Goal: Contribute content: Contribute content

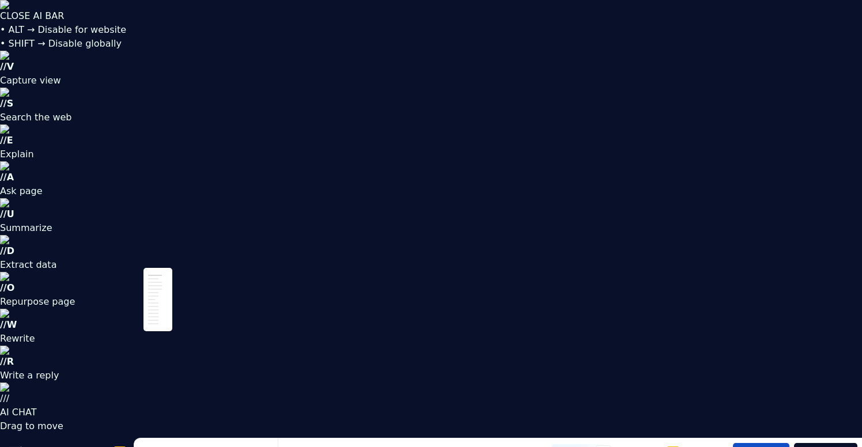
click at [507, 447] on div "Guidelines" at bounding box center [523, 454] width 44 height 12
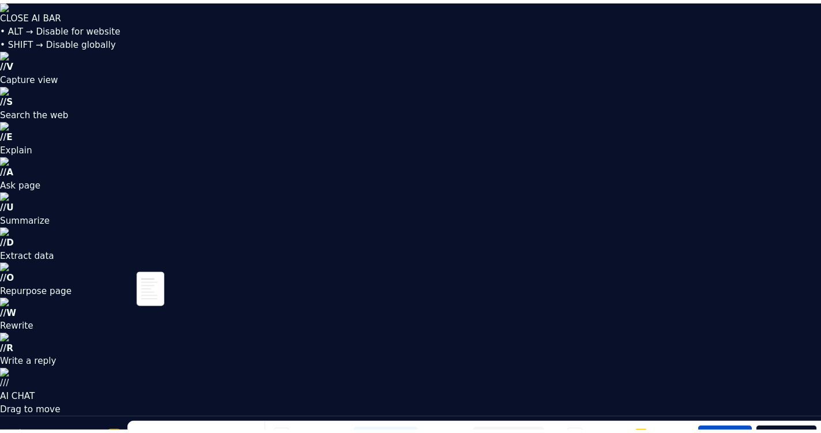
scroll to position [0, 114]
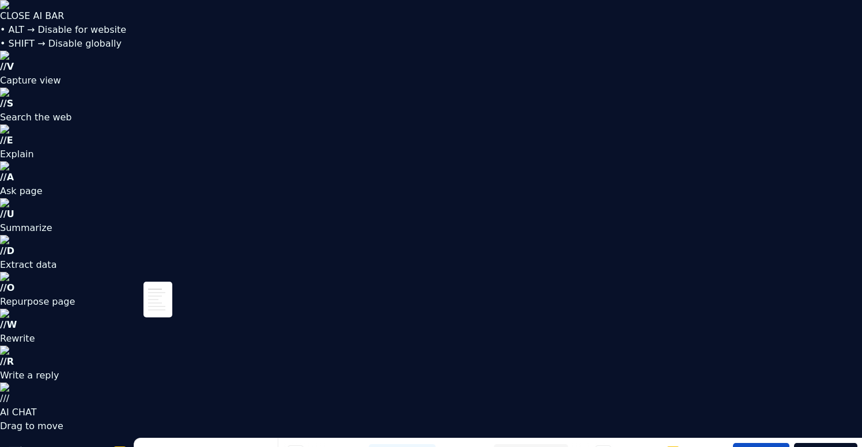
click at [532, 447] on div "Components" at bounding box center [537, 454] width 51 height 12
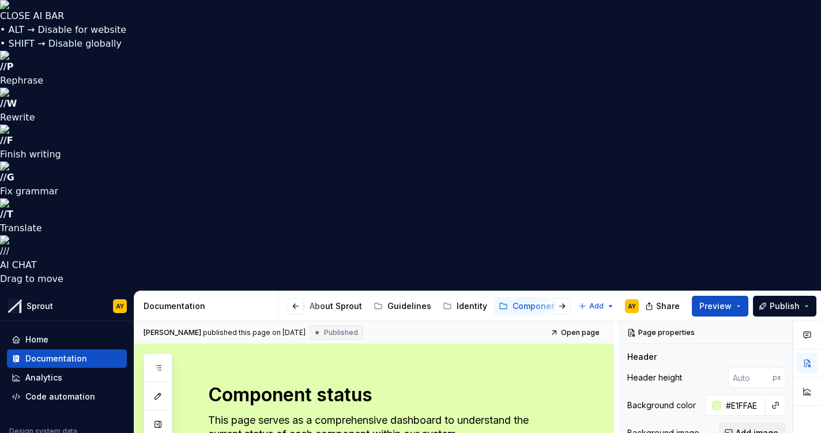
click at [516, 300] on div "Components" at bounding box center [537, 306] width 51 height 12
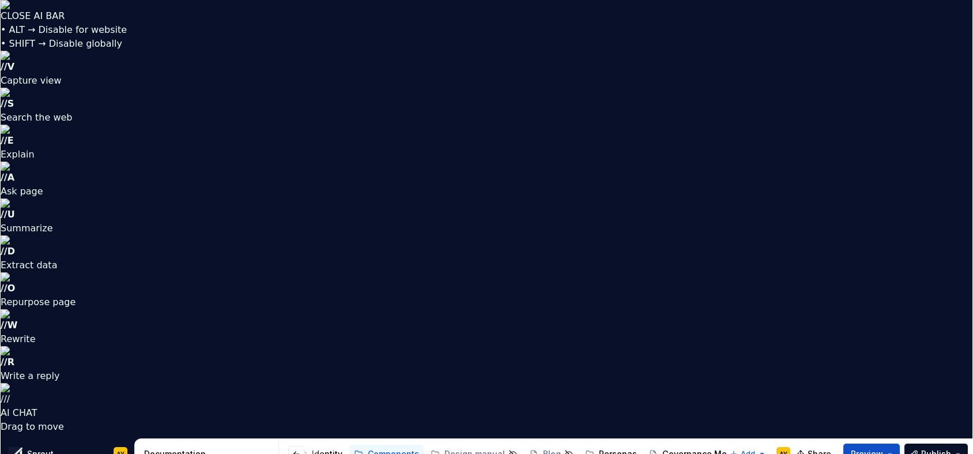
scroll to position [0, 252]
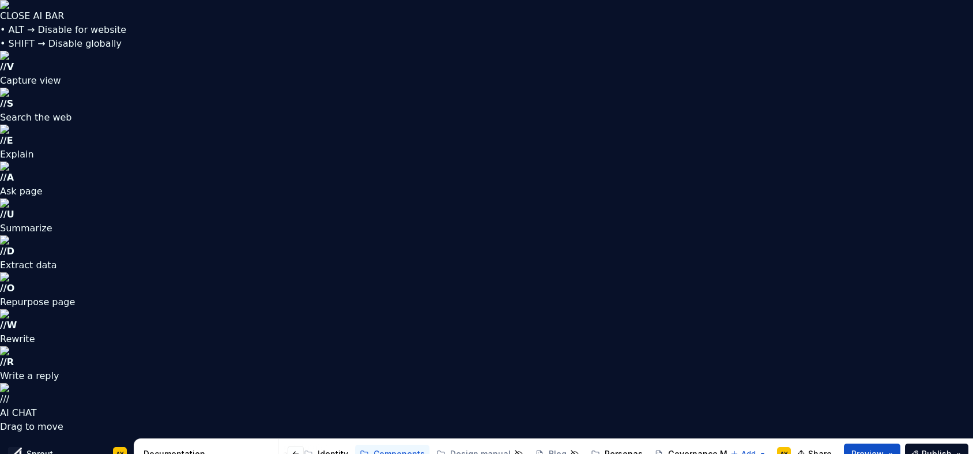
type textarea "*"
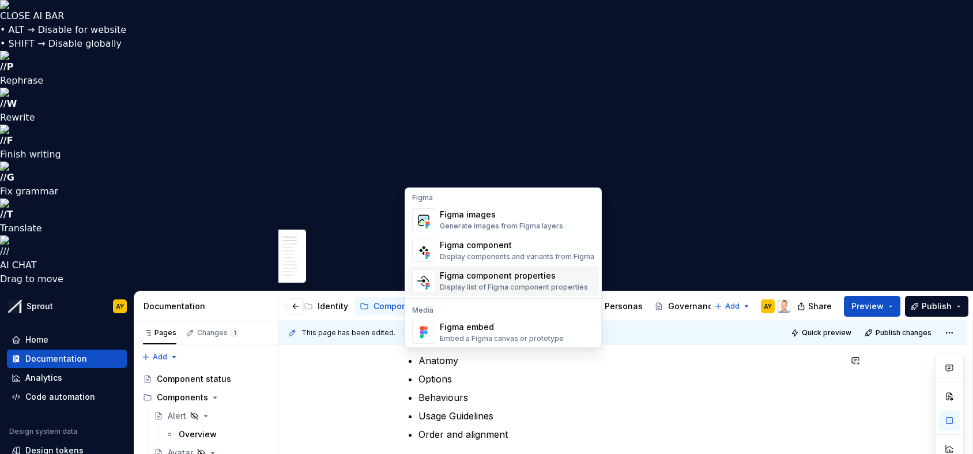
scroll to position [0, 0]
click at [481, 217] on div "Figma images" at bounding box center [501, 216] width 123 height 12
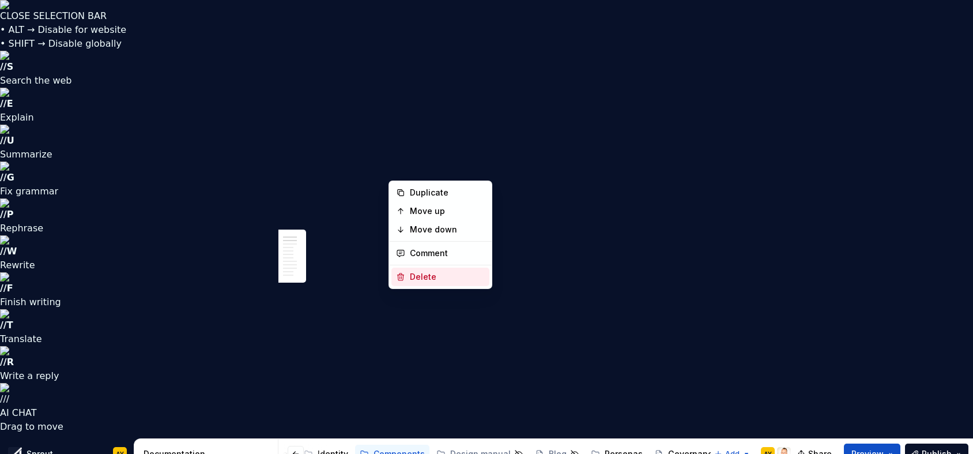
click at [431, 278] on div "Delete" at bounding box center [447, 277] width 75 height 12
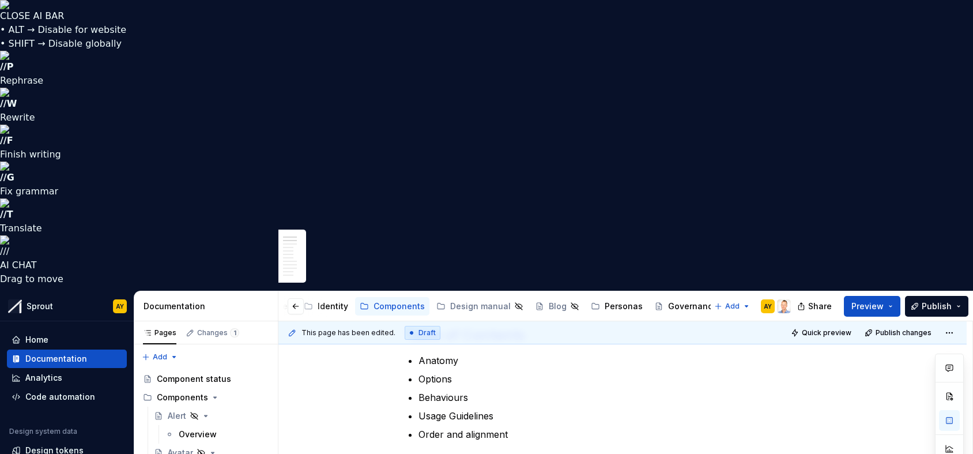
click at [462, 447] on p at bounding box center [623, 462] width 436 height 14
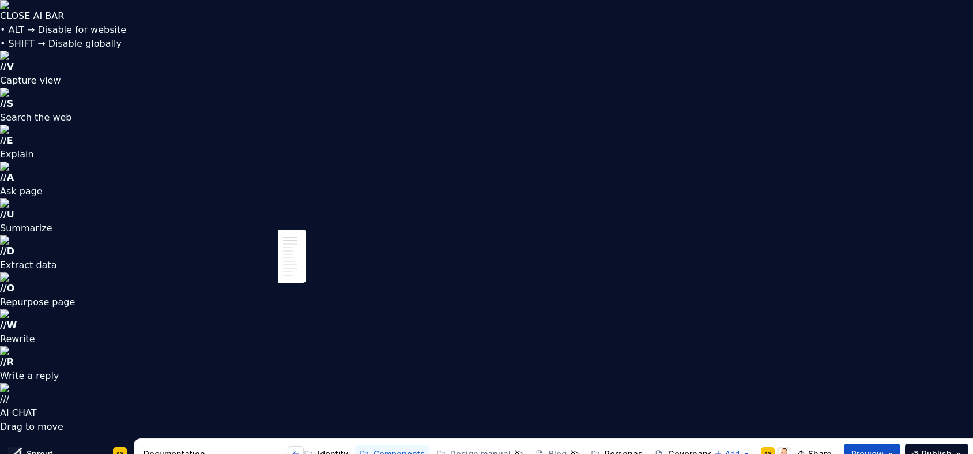
click at [296, 445] on button "button" at bounding box center [296, 453] width 16 height 16
click at [862, 47] on html "CLOSE AI BAR • ALT → Disable for website • SHIFT → Disable globally // V Captur…" at bounding box center [486, 227] width 973 height 454
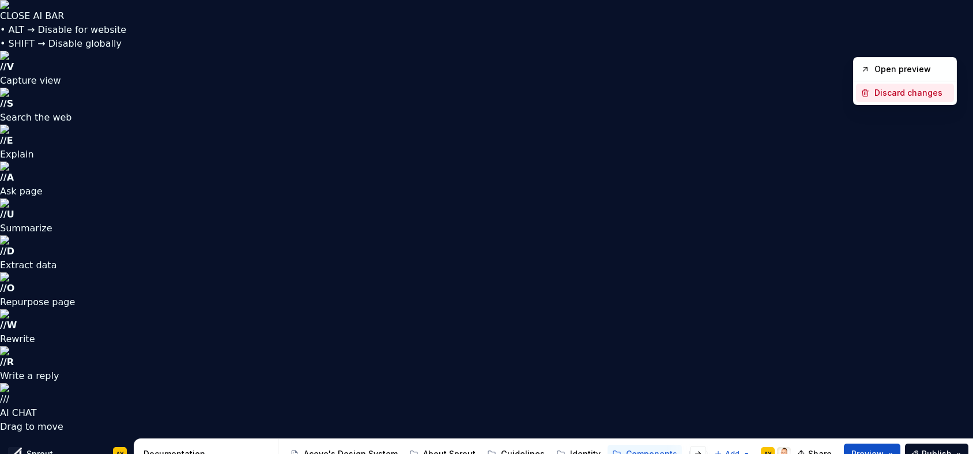
click at [862, 90] on div "Discard changes" at bounding box center [911, 93] width 75 height 12
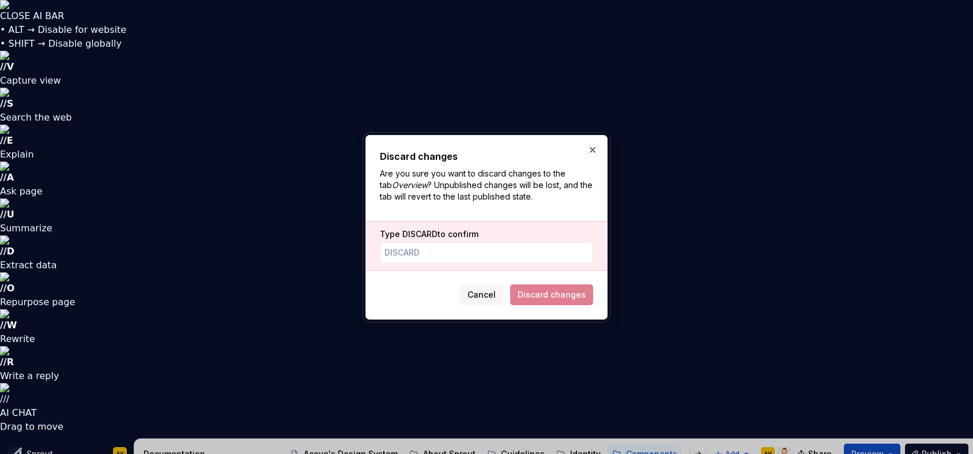
scroll to position [382, 0]
click at [564, 293] on span "Discard changes" at bounding box center [551, 294] width 83 height 21
click at [567, 297] on span "Discard changes" at bounding box center [551, 294] width 83 height 21
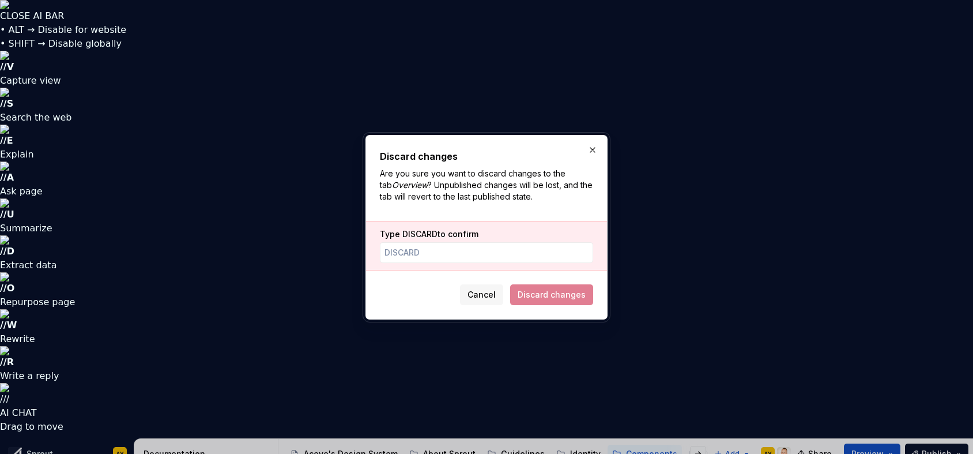
click at [490, 296] on span "Cancel" at bounding box center [481, 295] width 28 height 12
type textarea "*"
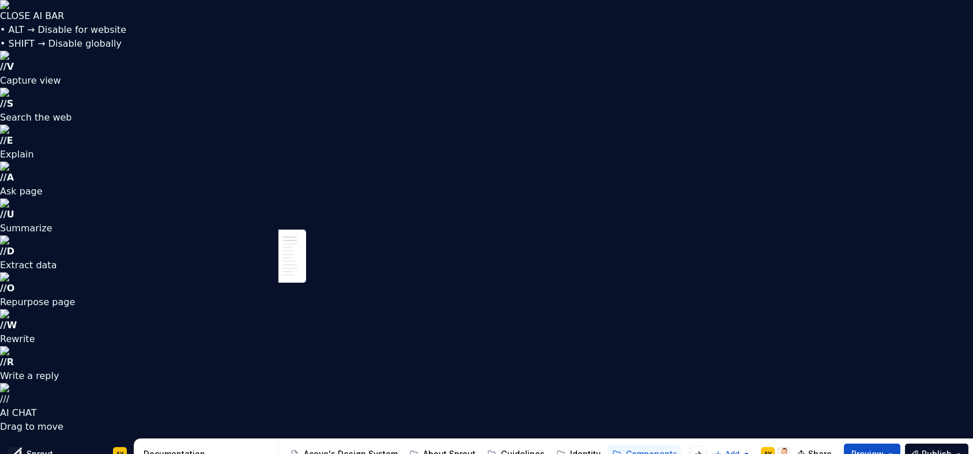
click at [512, 448] on div "Guidelines" at bounding box center [523, 454] width 44 height 12
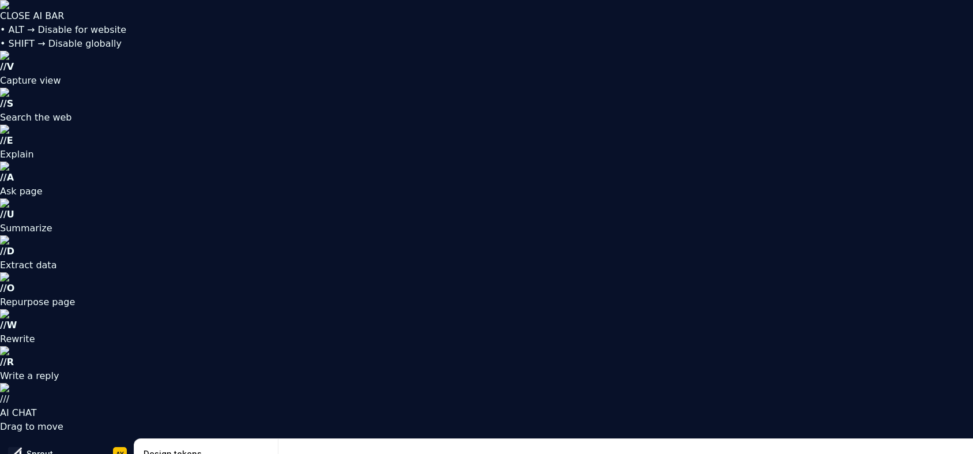
drag, startPoint x: 503, startPoint y: 301, endPoint x: 512, endPoint y: 310, distance: 13.1
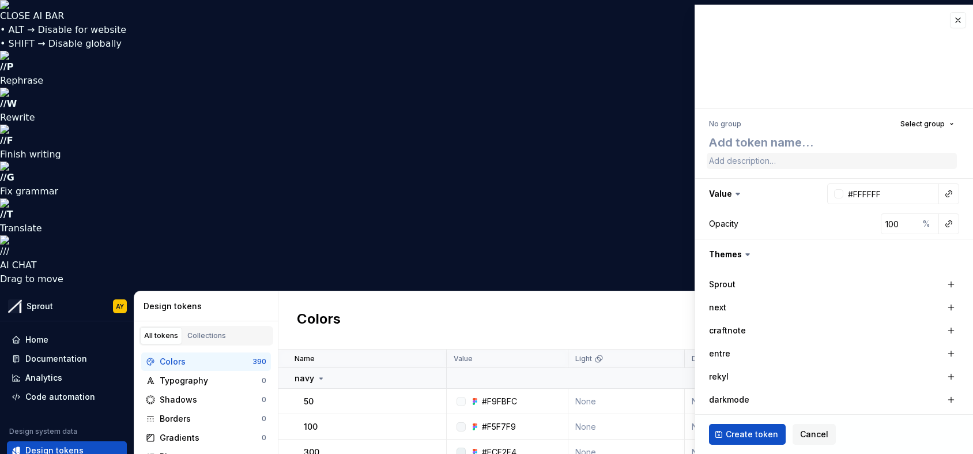
type textarea "*"
type textarea "_"
type textarea "*"
type textarea "_f"
type textarea "*"
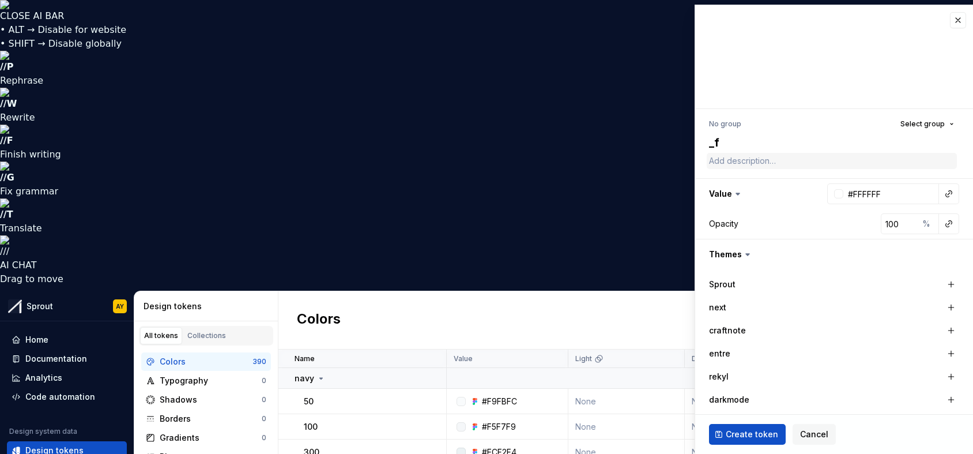
type textarea "_fo"
type textarea "*"
type textarea "_fon"
type textarea "*"
type textarea "_font"
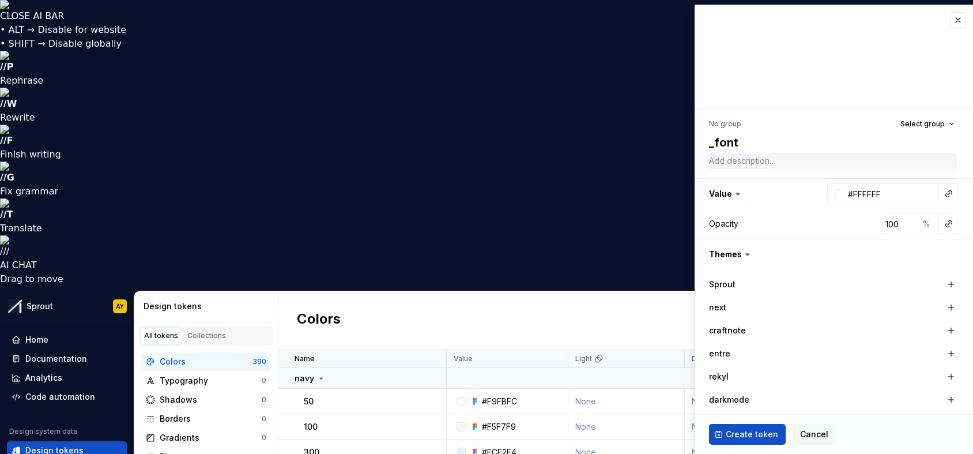
type textarea "*"
type textarea "_font_"
type textarea "*"
type textarea "_font_s"
type textarea "*"
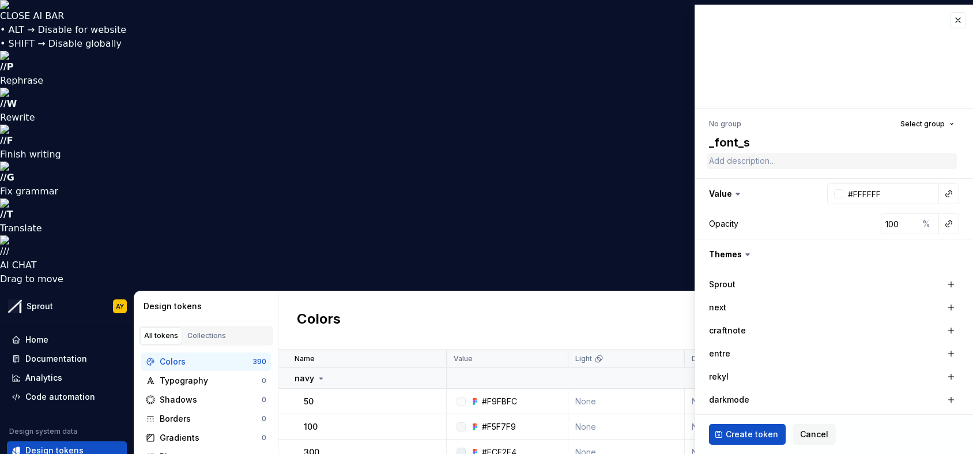
type textarea "_font_st"
type textarea "*"
type textarea "_font_sty"
type textarea "*"
type textarea "_font_styl"
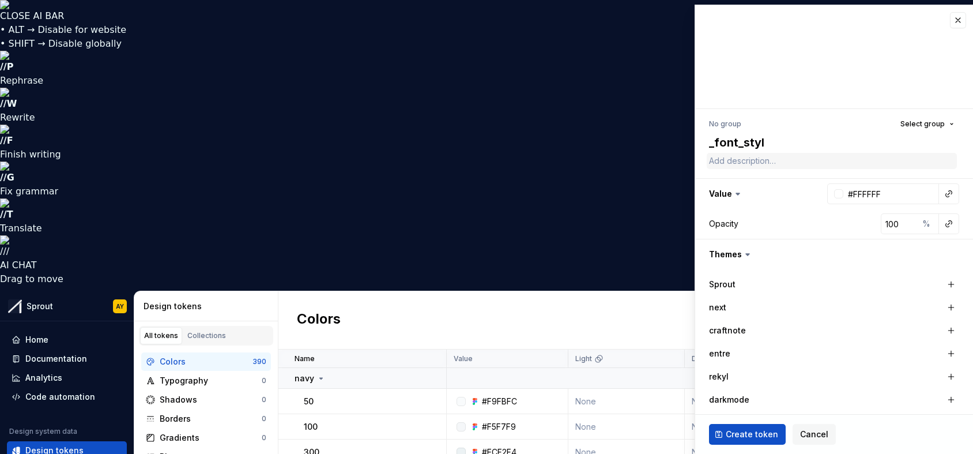
type textarea "*"
type textarea "_font_style"
type textarea "*"
type textarea "_font_style"
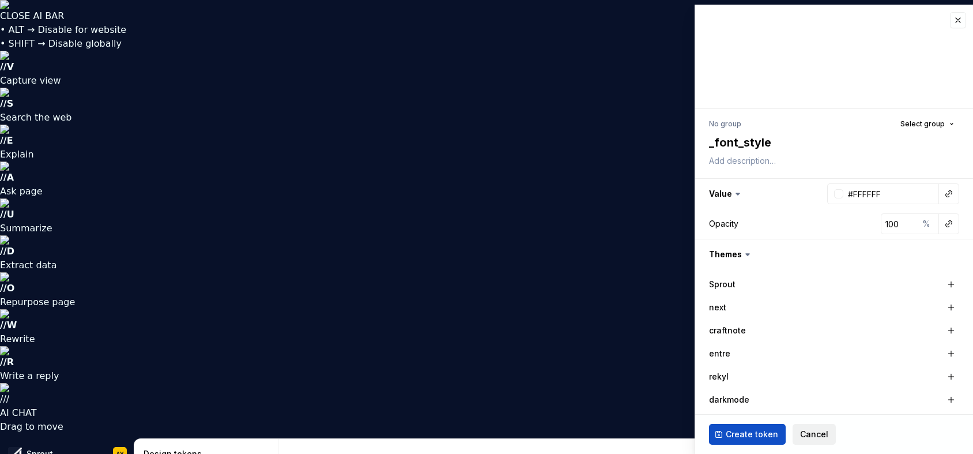
click at [809, 432] on span "Cancel" at bounding box center [814, 434] width 28 height 12
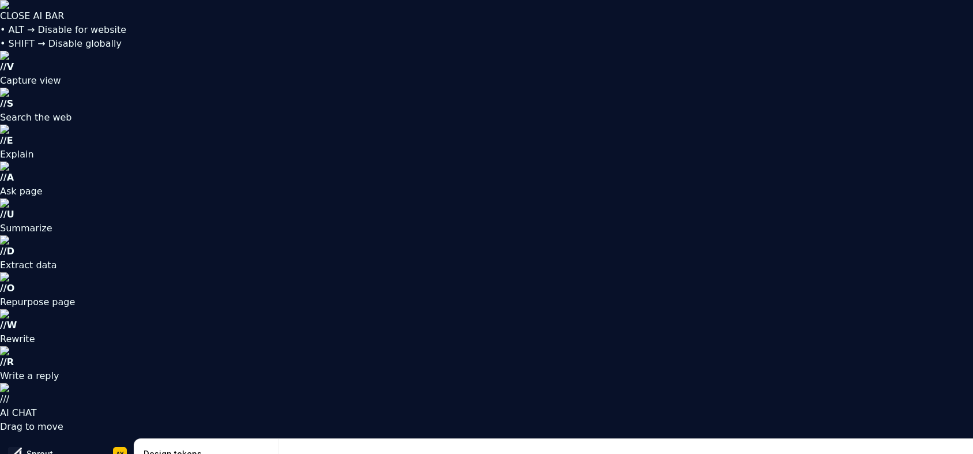
type input "_"
type input "f"
type input "s"
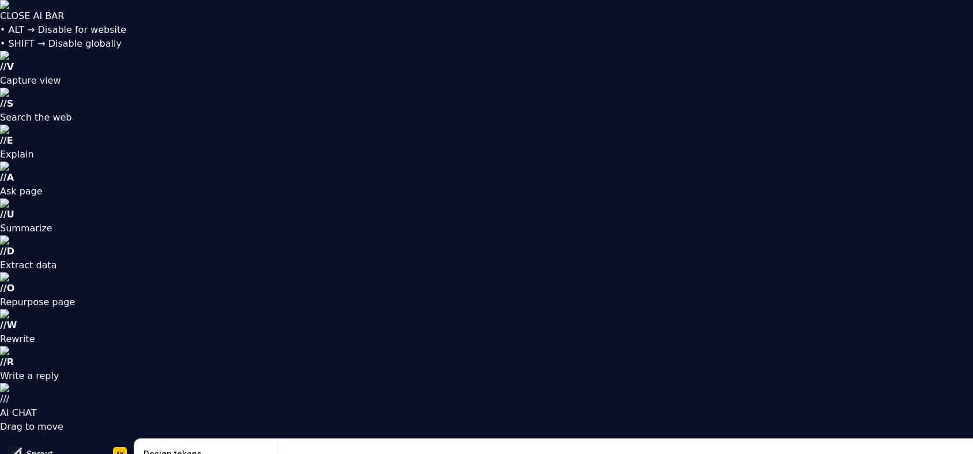
drag, startPoint x: 577, startPoint y: 331, endPoint x: 810, endPoint y: 337, distance: 232.9
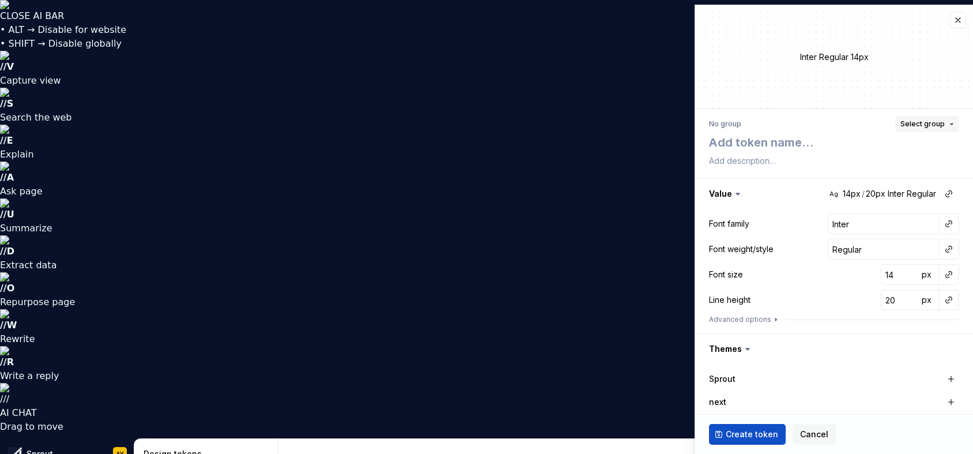
click at [927, 122] on span "Select group" at bounding box center [922, 123] width 44 height 9
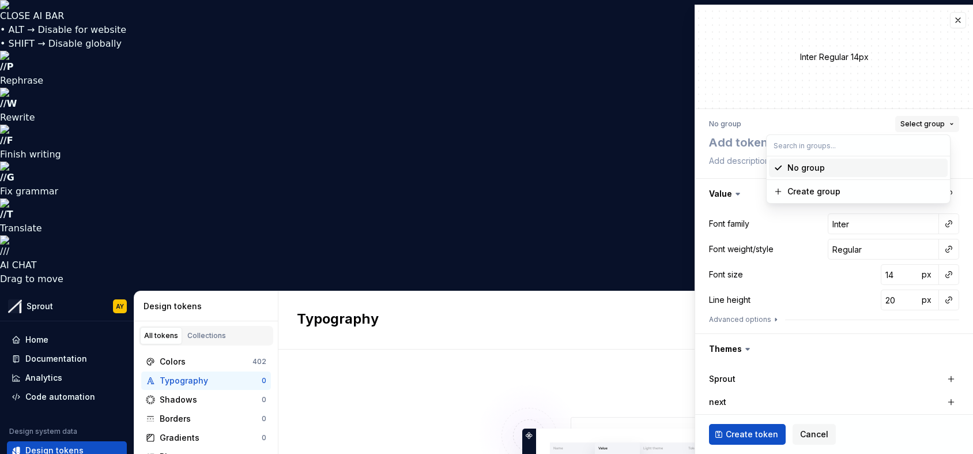
click at [927, 122] on span "Select group" at bounding box center [922, 123] width 44 height 9
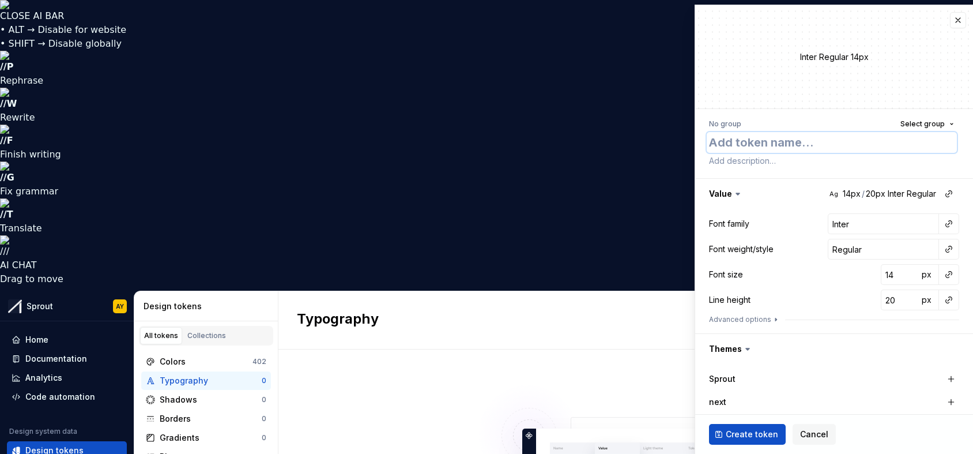
click at [732, 149] on textarea at bounding box center [832, 142] width 250 height 21
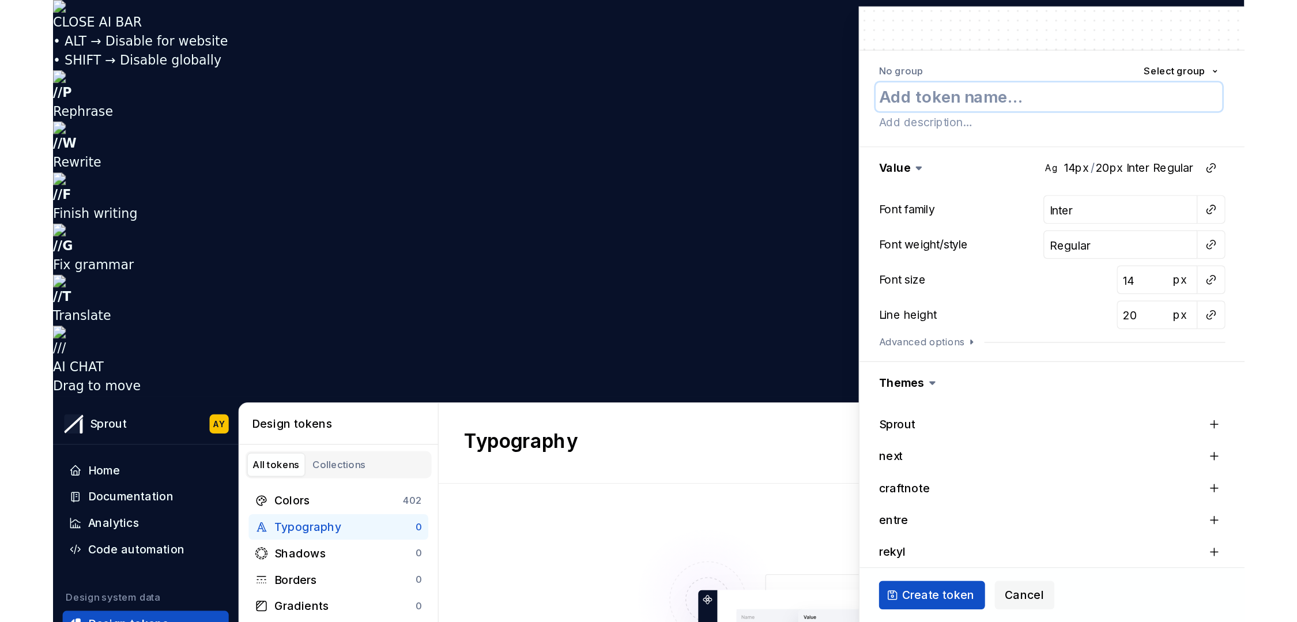
scroll to position [72, 0]
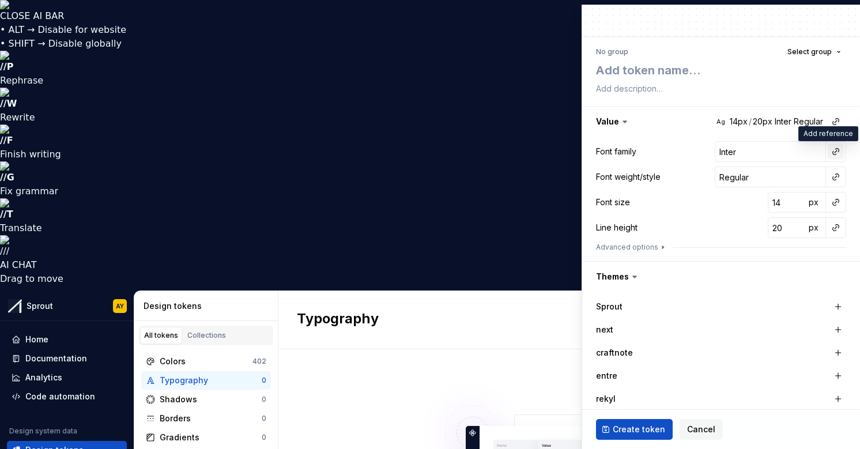
click at [828, 151] on button "button" at bounding box center [836, 152] width 16 height 16
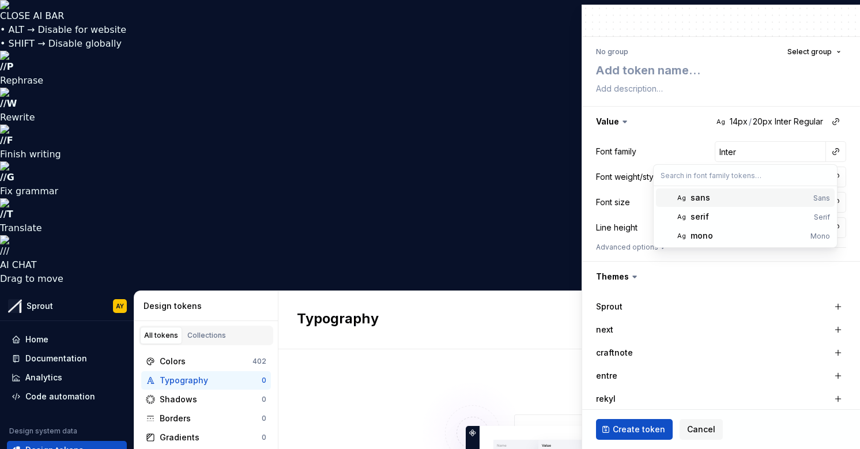
click at [824, 198] on div "Sans" at bounding box center [821, 198] width 17 height 9
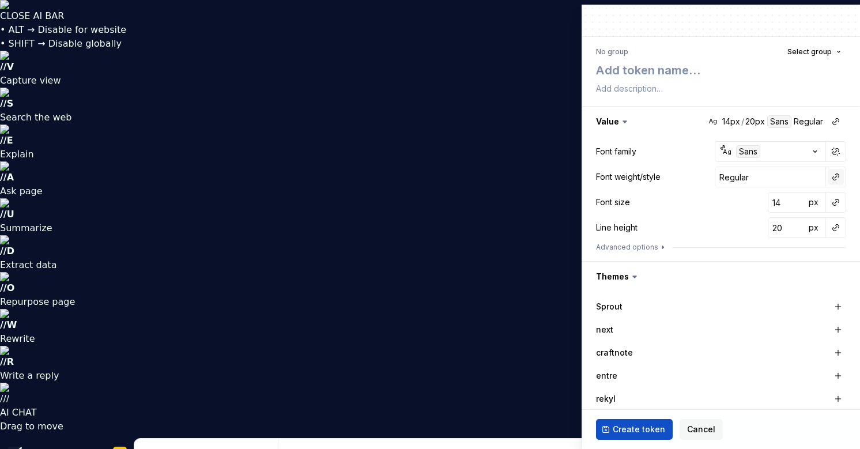
click at [831, 178] on button "button" at bounding box center [836, 177] width 16 height 16
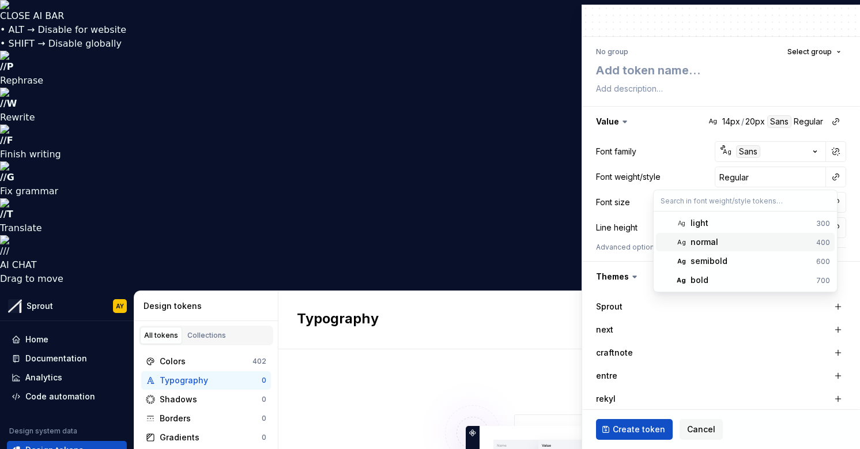
click at [745, 244] on div "normal" at bounding box center [750, 242] width 121 height 12
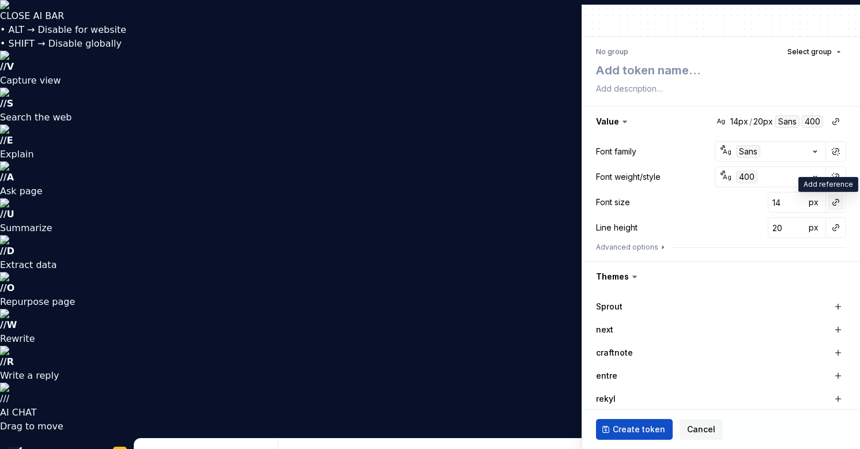
click at [828, 203] on button "button" at bounding box center [836, 202] width 16 height 16
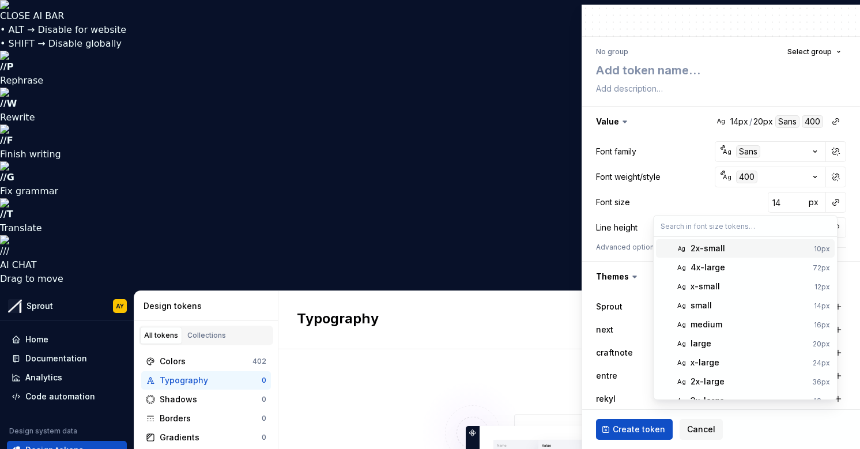
click at [706, 227] on input "text" at bounding box center [745, 226] width 183 height 21
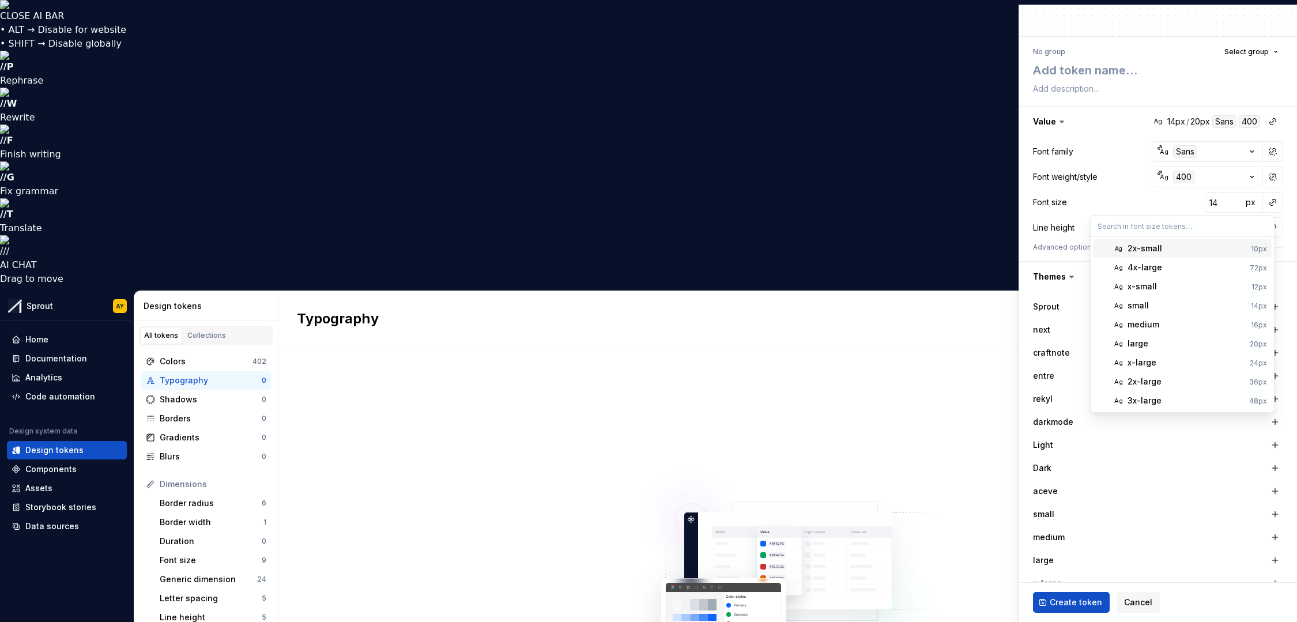
click at [165, 205] on html "CLOSE AI BAR • ALT → Disable for website • SHIFT → Disable globally // P Rephra…" at bounding box center [648, 311] width 1297 height 622
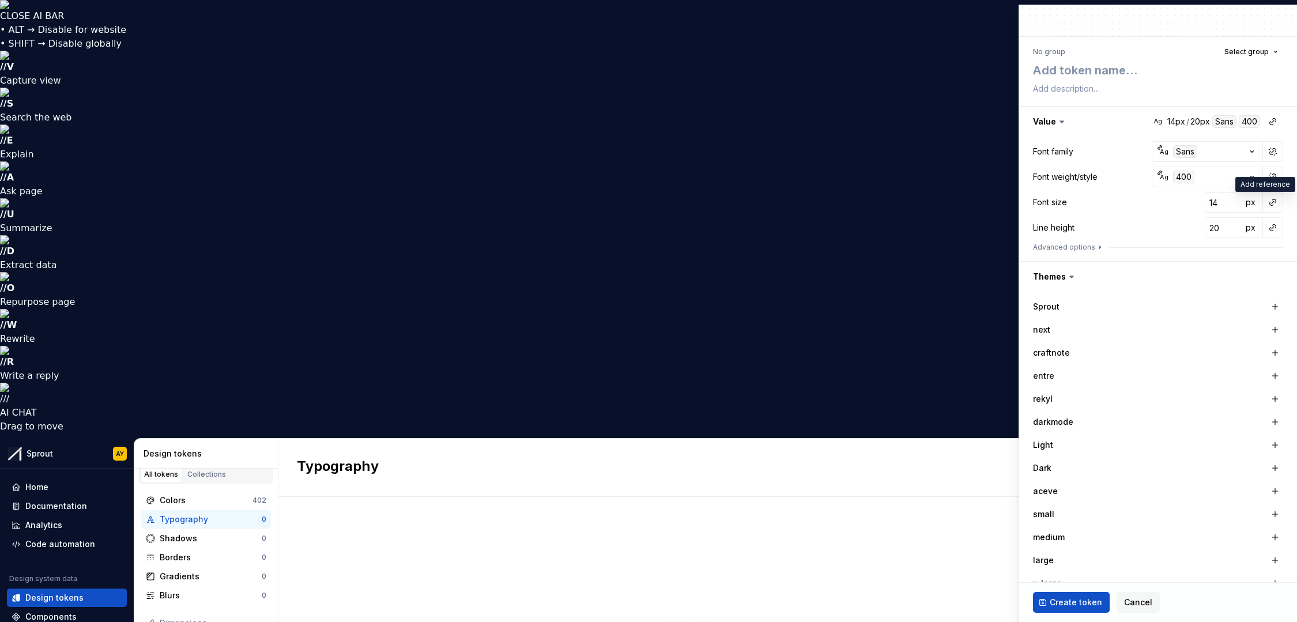
scroll to position [9, 0]
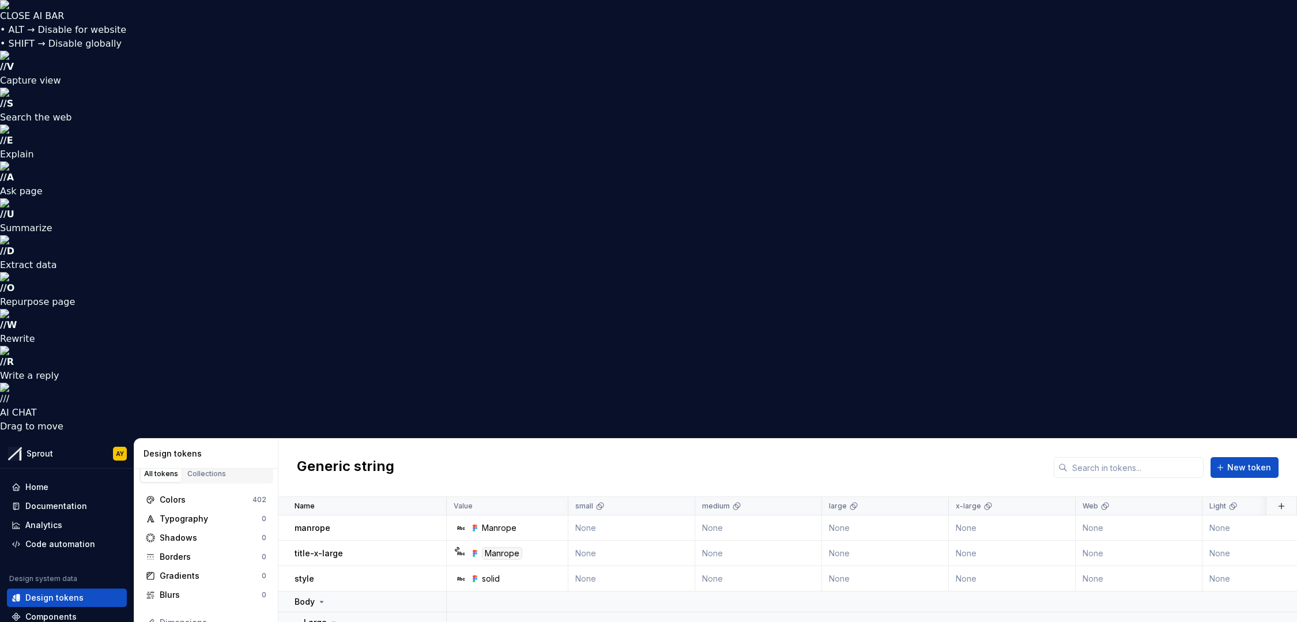
click at [322, 453] on icon at bounding box center [321, 601] width 9 height 9
click at [321, 453] on icon at bounding box center [321, 601] width 1 height 3
click at [334, 453] on icon at bounding box center [333, 622] width 9 height 9
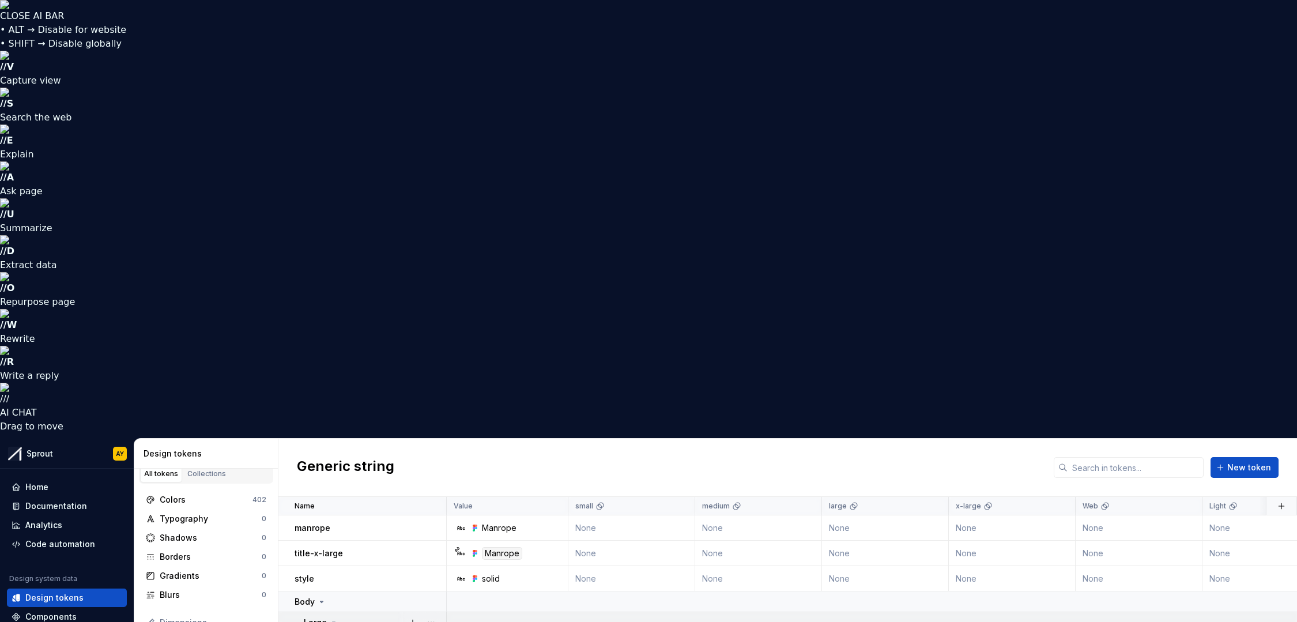
click at [331, 453] on icon at bounding box center [333, 622] width 9 height 9
click at [332, 453] on icon at bounding box center [333, 622] width 9 height 9
click at [321, 453] on icon at bounding box center [321, 601] width 3 height 1
click at [321, 453] on icon at bounding box center [321, 601] width 1 height 3
click at [334, 453] on icon at bounding box center [333, 622] width 9 height 9
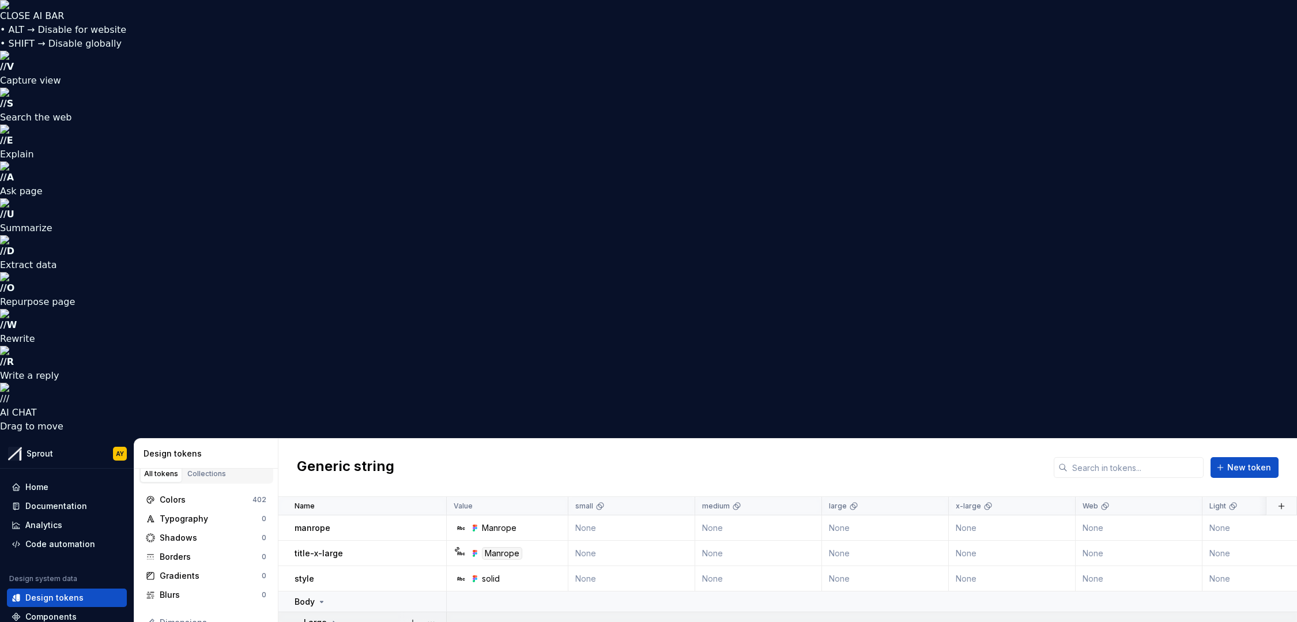
click at [330, 453] on icon at bounding box center [333, 622] width 9 height 9
click at [324, 453] on icon at bounding box center [321, 601] width 9 height 9
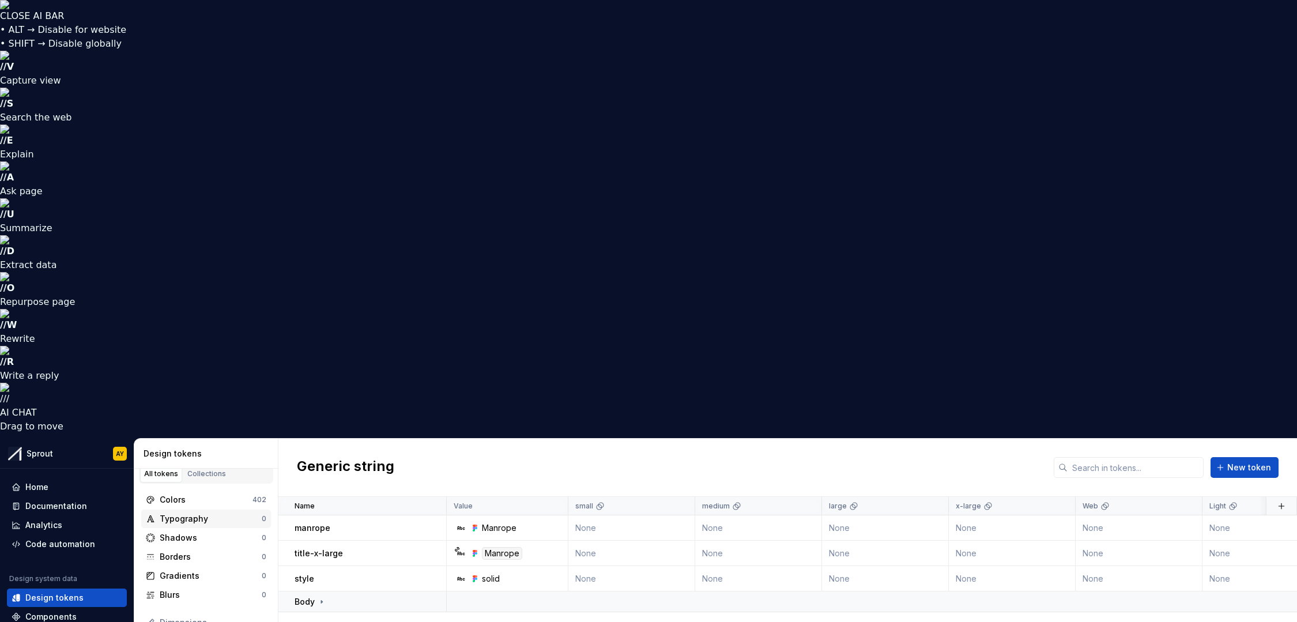
click at [190, 453] on div "Typography" at bounding box center [211, 519] width 102 height 12
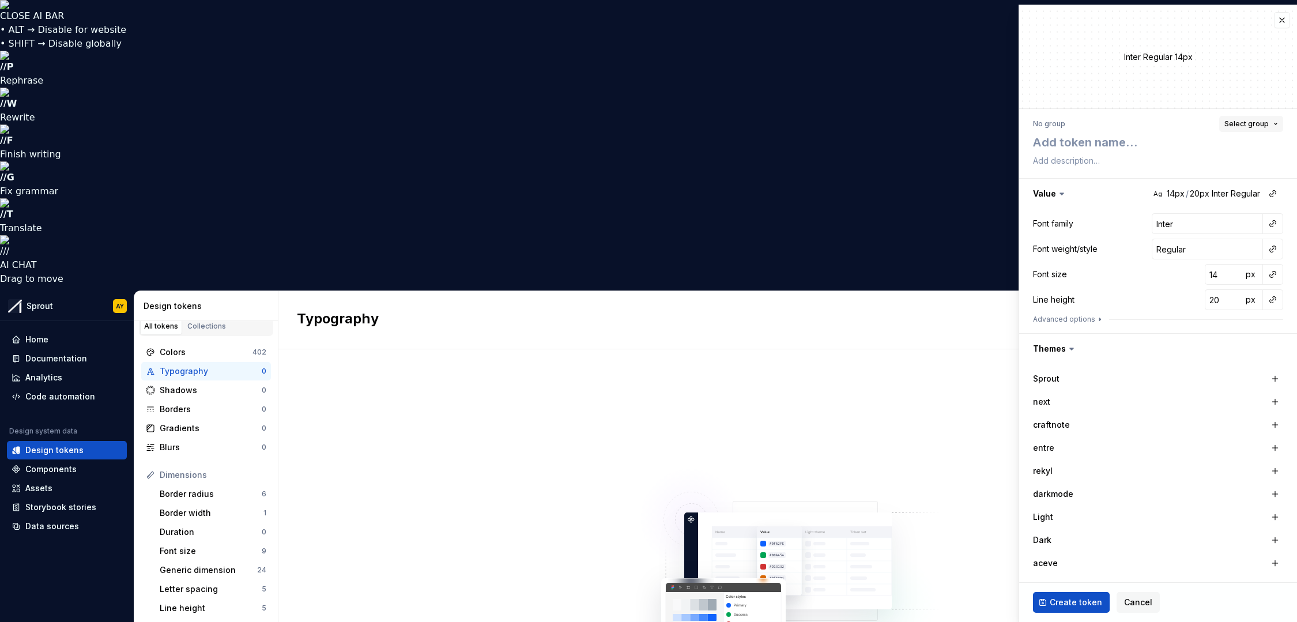
click at [972, 123] on span "Select group" at bounding box center [1246, 123] width 44 height 9
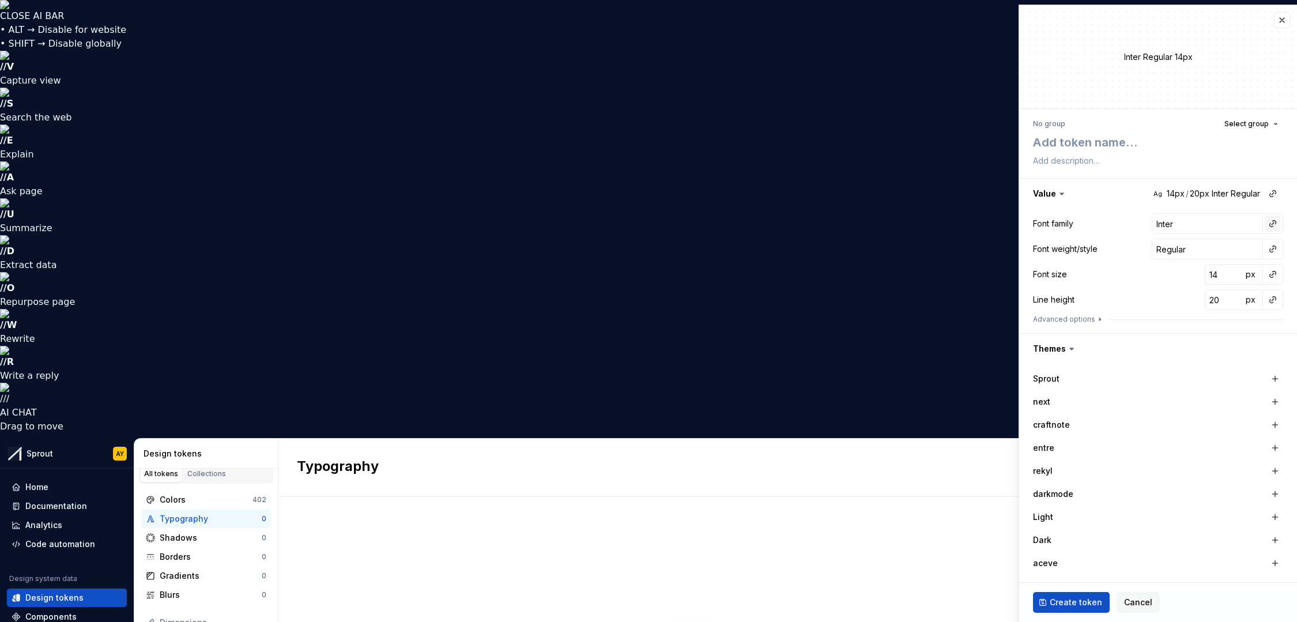
click at [972, 224] on button "button" at bounding box center [1272, 224] width 16 height 16
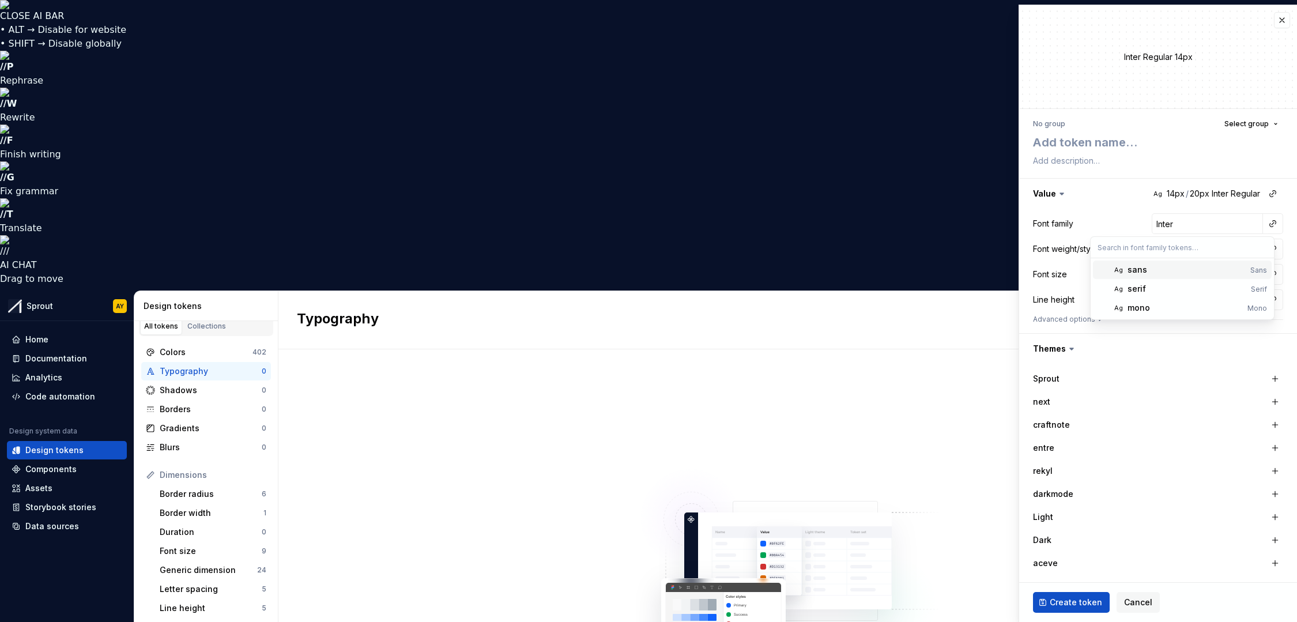
click at [972, 269] on div "sans" at bounding box center [1137, 270] width 20 height 12
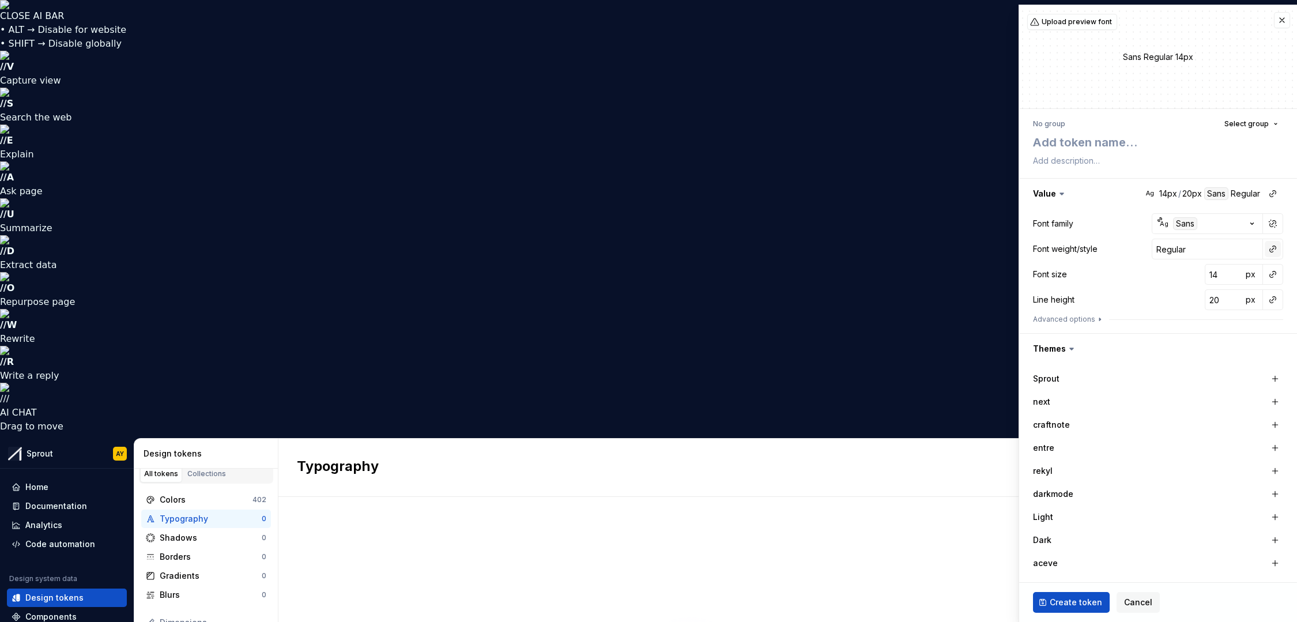
click at [972, 248] on button "button" at bounding box center [1272, 249] width 16 height 16
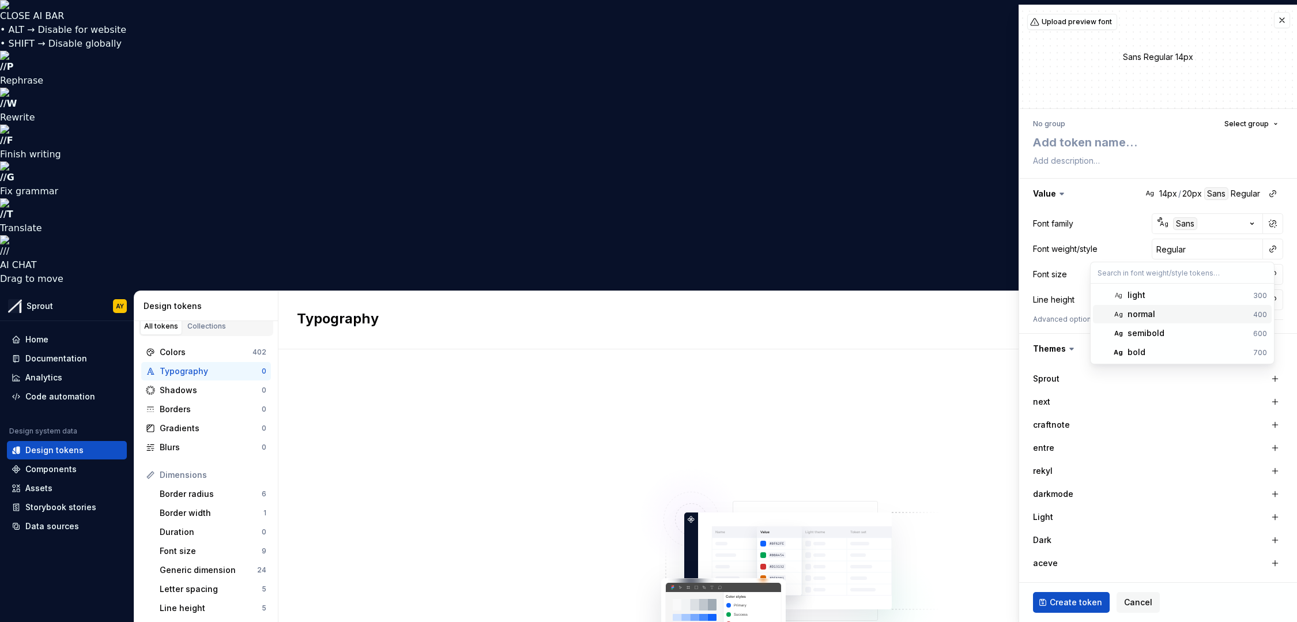
click at [972, 314] on div "normal" at bounding box center [1141, 314] width 28 height 12
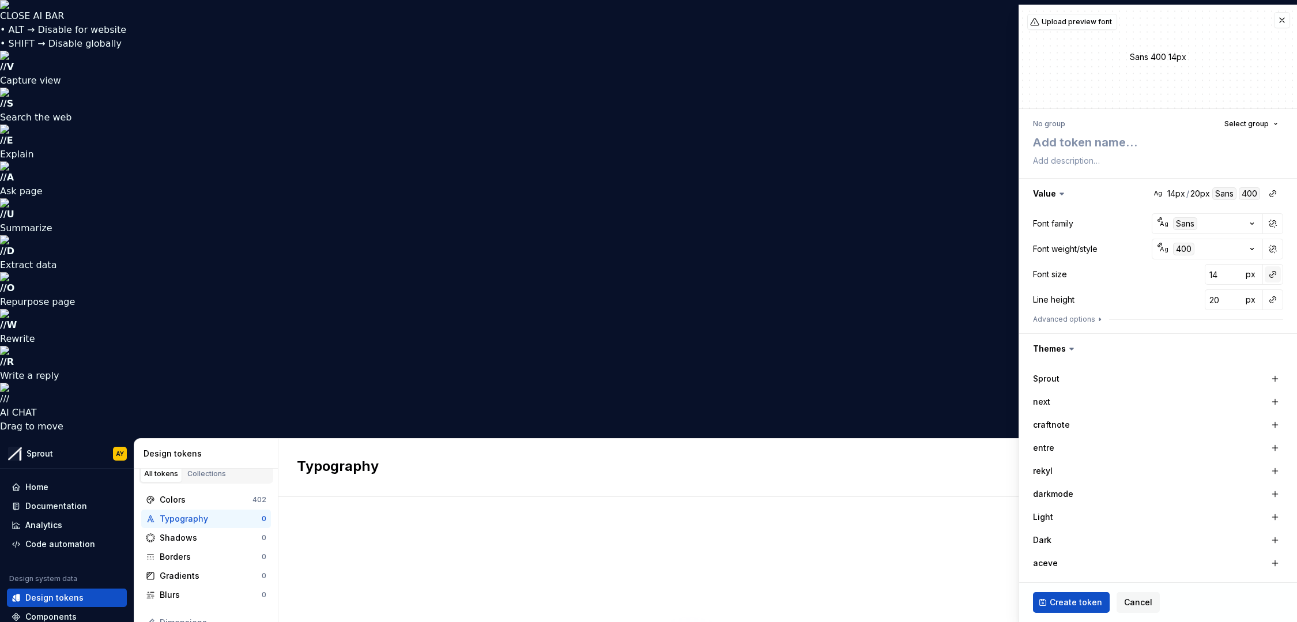
click at [972, 273] on button "button" at bounding box center [1272, 274] width 16 height 16
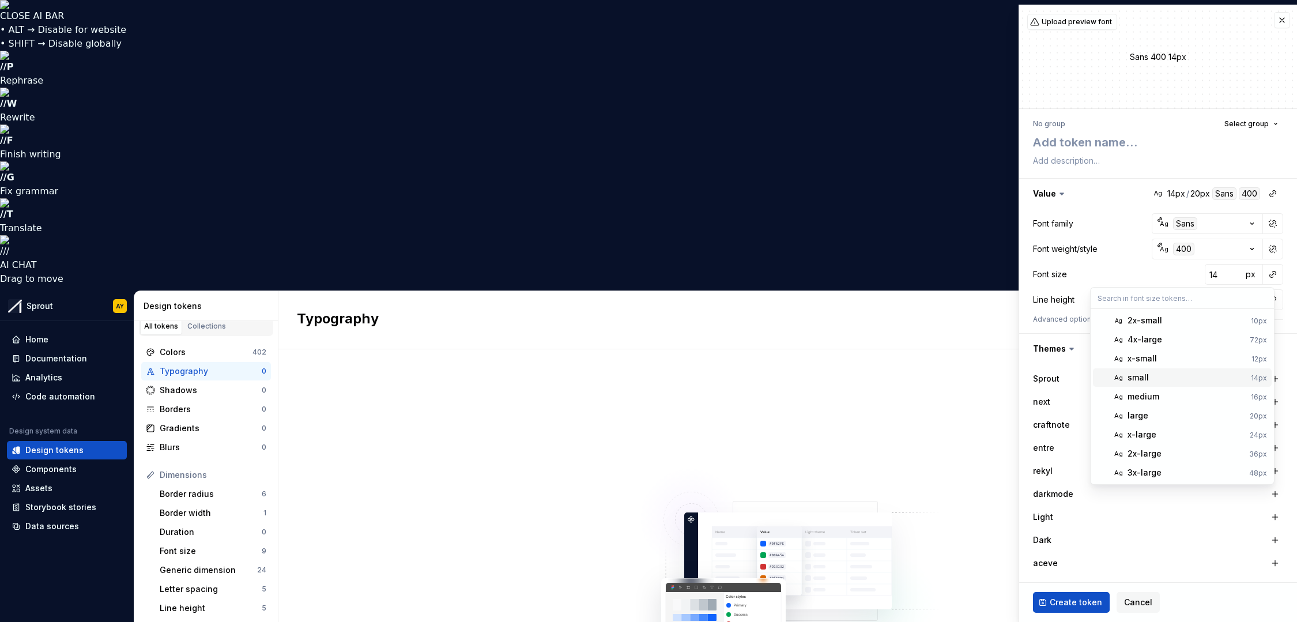
click at [972, 377] on div "small" at bounding box center [1137, 378] width 21 height 12
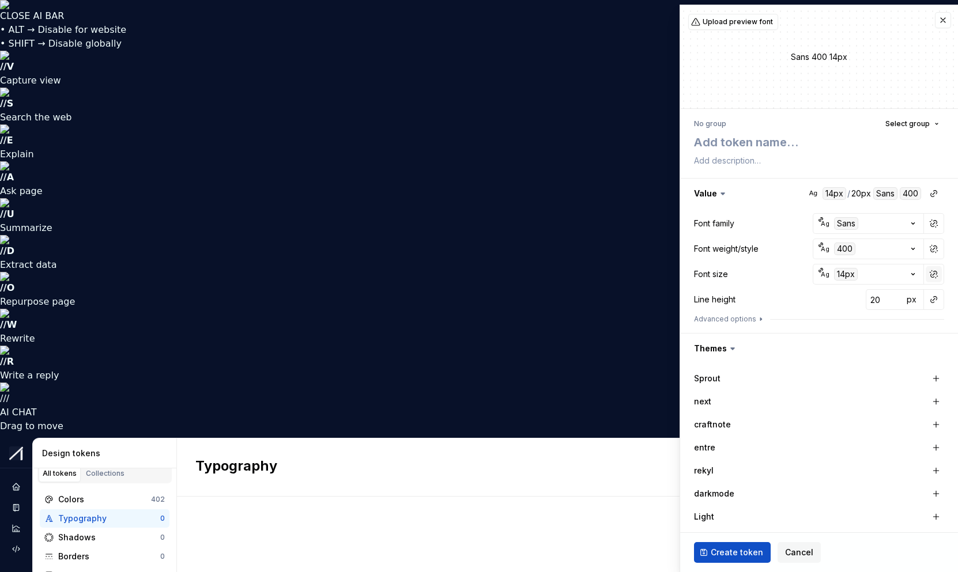
click at [927, 271] on button "button" at bounding box center [934, 274] width 16 height 16
click at [931, 276] on button "button" at bounding box center [934, 274] width 16 height 16
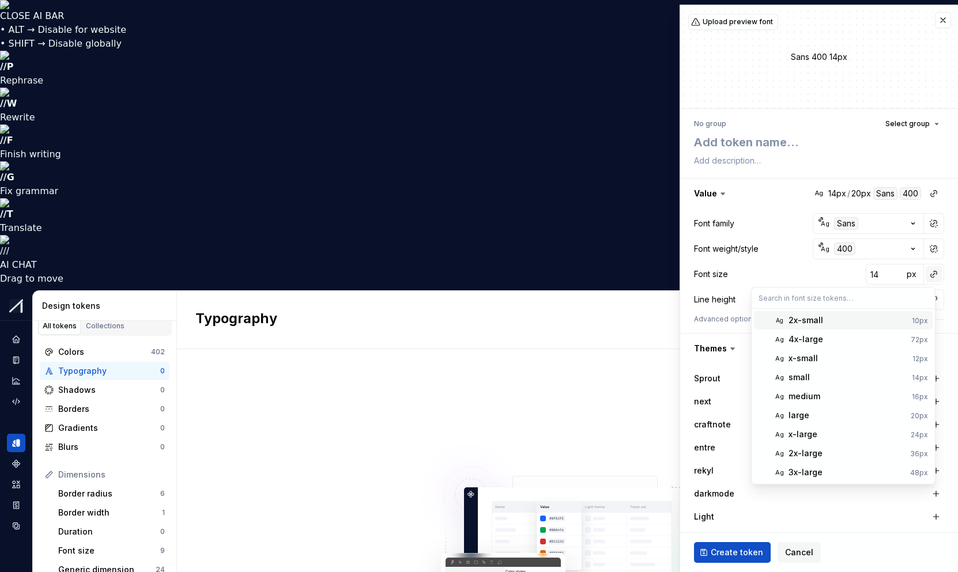
click at [925, 274] on html "CLOSE AI BAR • ALT → Disable for website • SHIFT → Disable globally // P Rephra…" at bounding box center [479, 286] width 958 height 572
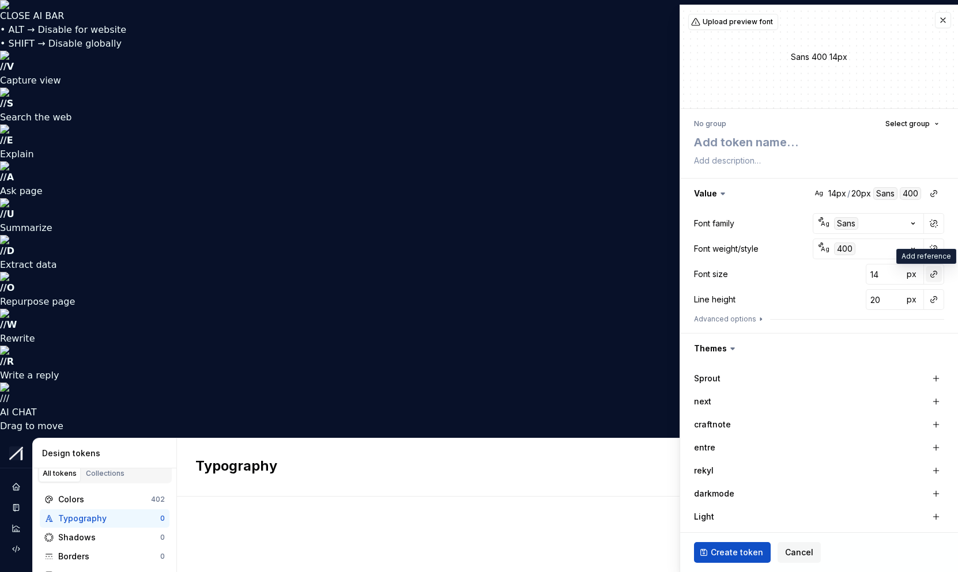
click at [926, 274] on button "button" at bounding box center [934, 274] width 16 height 16
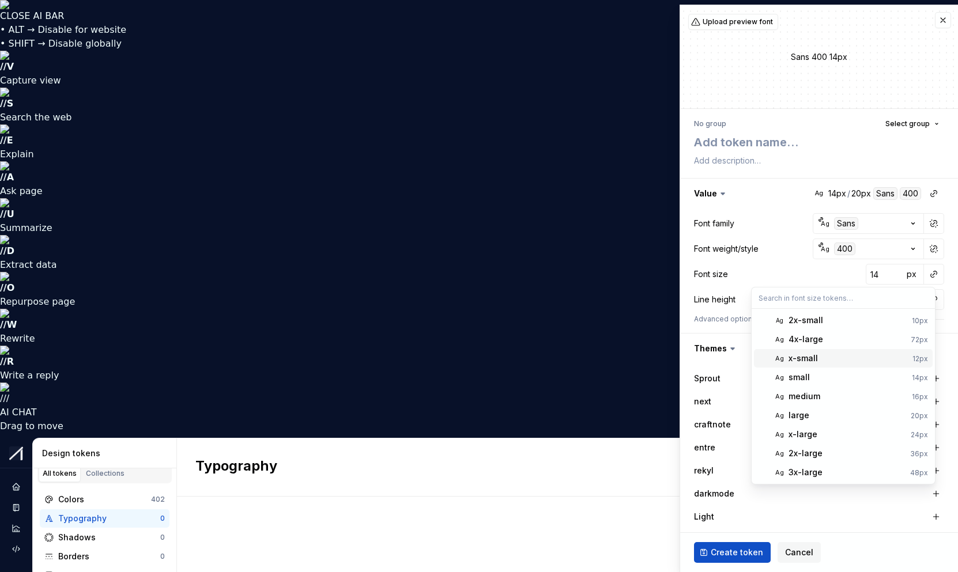
click at [814, 358] on div "x-small" at bounding box center [802, 359] width 29 height 12
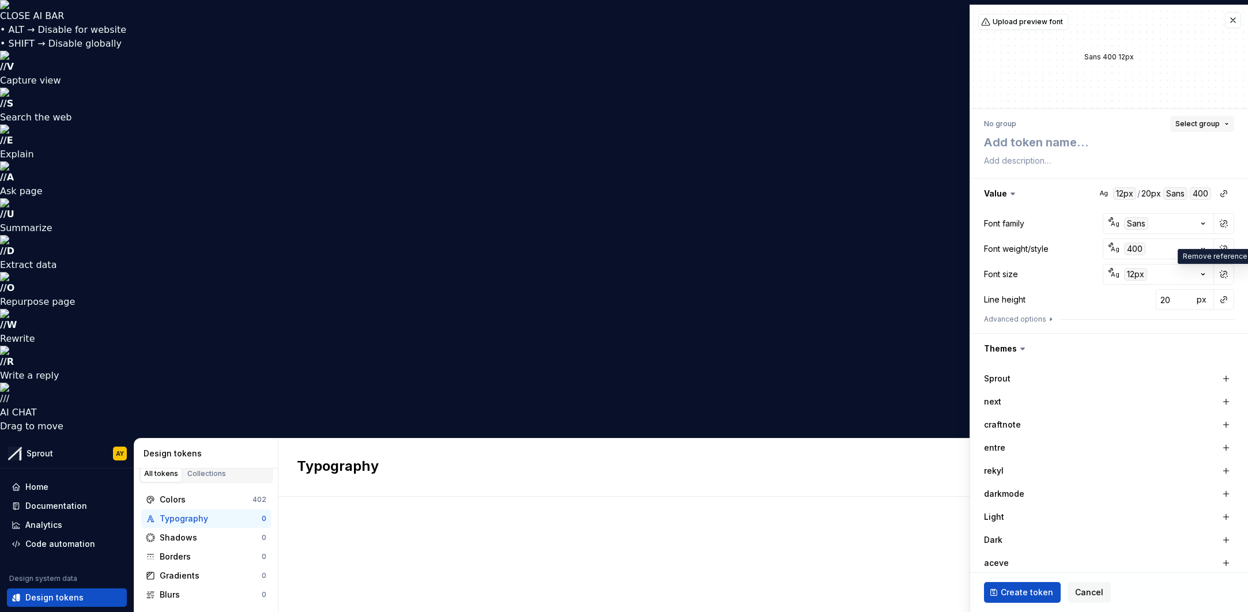
click at [972, 127] on span "Select group" at bounding box center [1197, 123] width 44 height 9
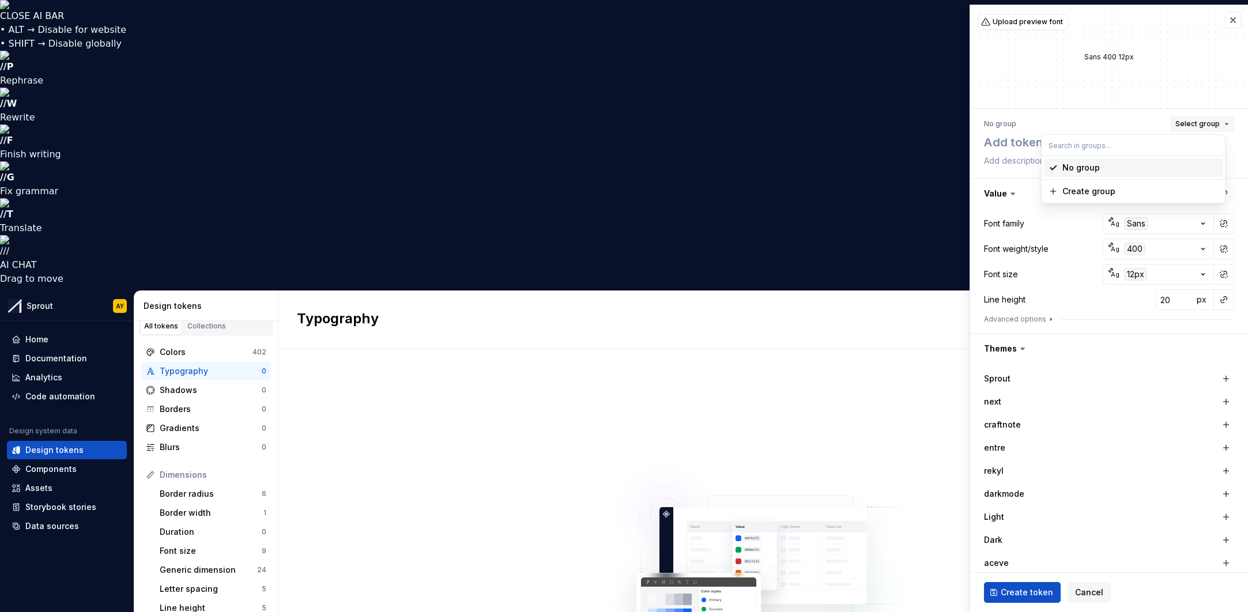
click at [972, 123] on span "Select group" at bounding box center [1197, 123] width 44 height 9
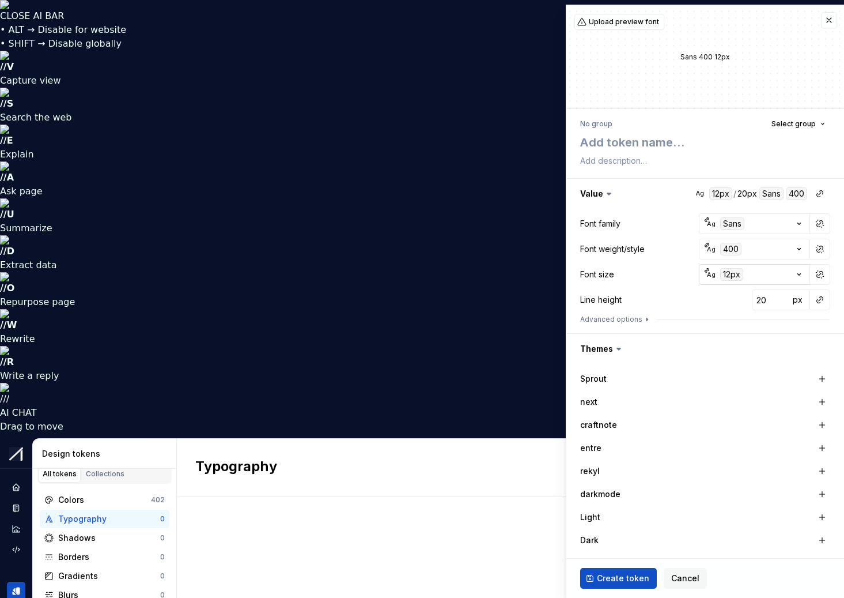
click at [794, 273] on icon "button" at bounding box center [800, 275] width 12 height 12
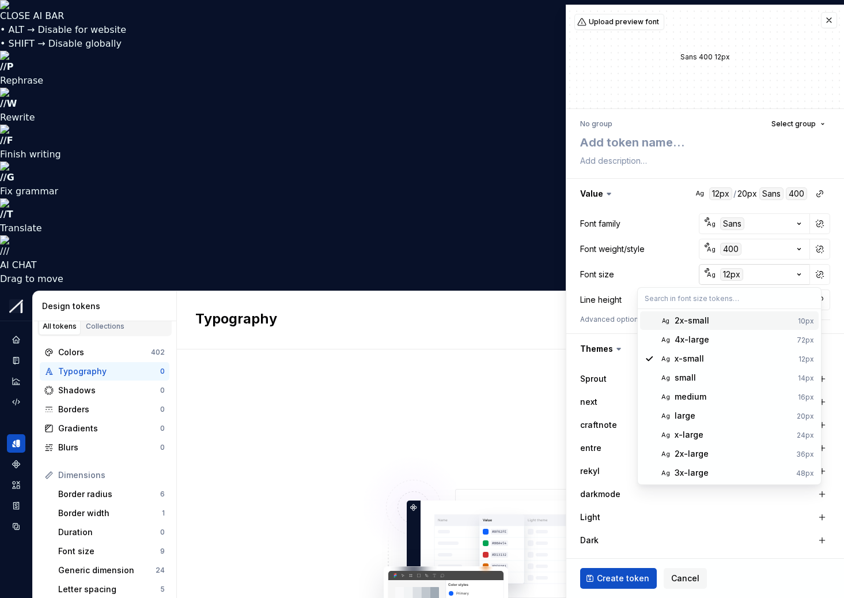
click at [765, 273] on html "CLOSE AI BAR • ALT → Disable for website • SHIFT → Disable globally // P Rephra…" at bounding box center [422, 299] width 844 height 598
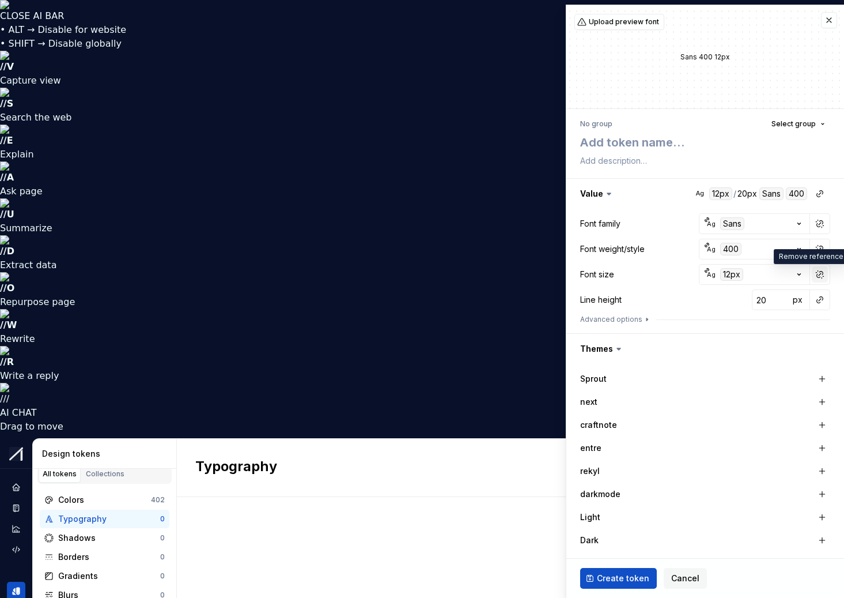
click at [812, 273] on button "button" at bounding box center [820, 274] width 16 height 16
click at [812, 274] on button "button" at bounding box center [820, 274] width 16 height 16
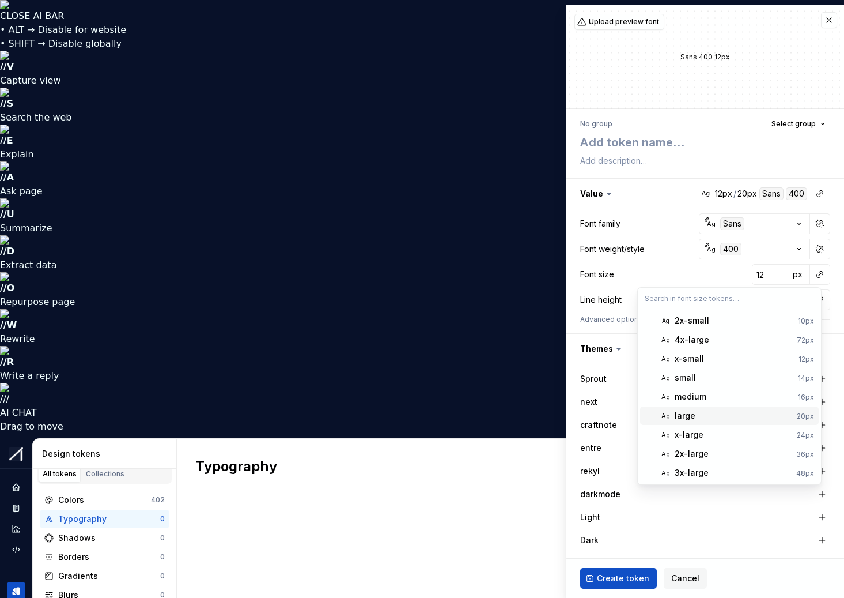
click at [689, 414] on div "large" at bounding box center [685, 416] width 21 height 12
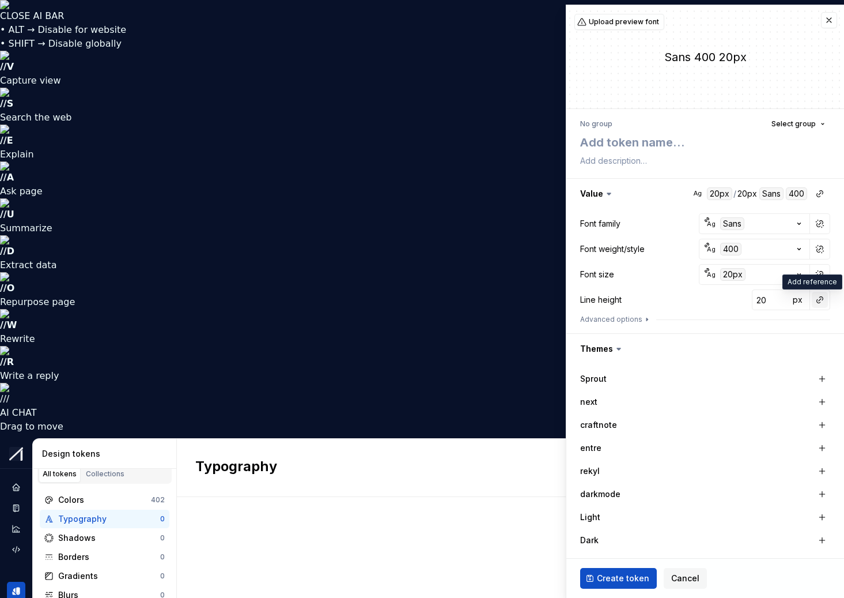
click at [812, 297] on button "button" at bounding box center [820, 300] width 16 height 16
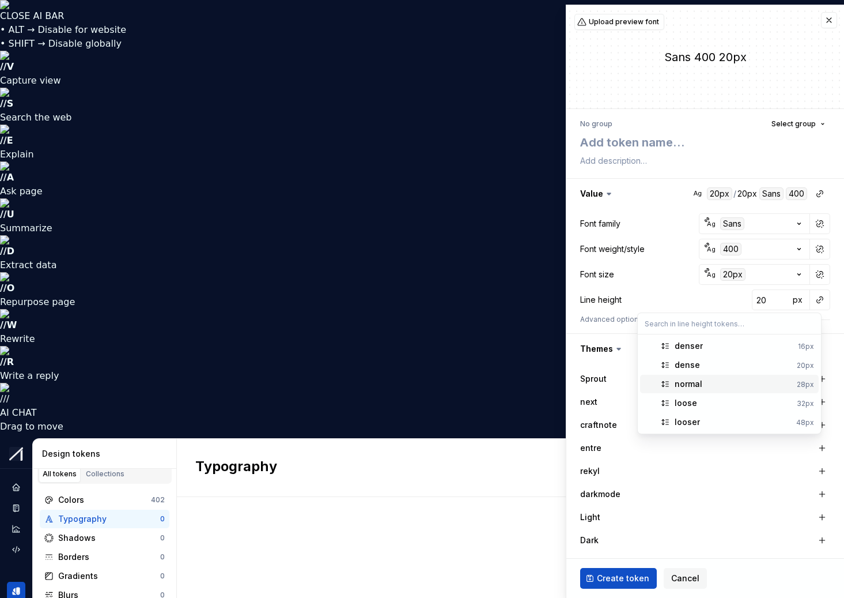
click at [695, 379] on div "normal" at bounding box center [689, 384] width 28 height 12
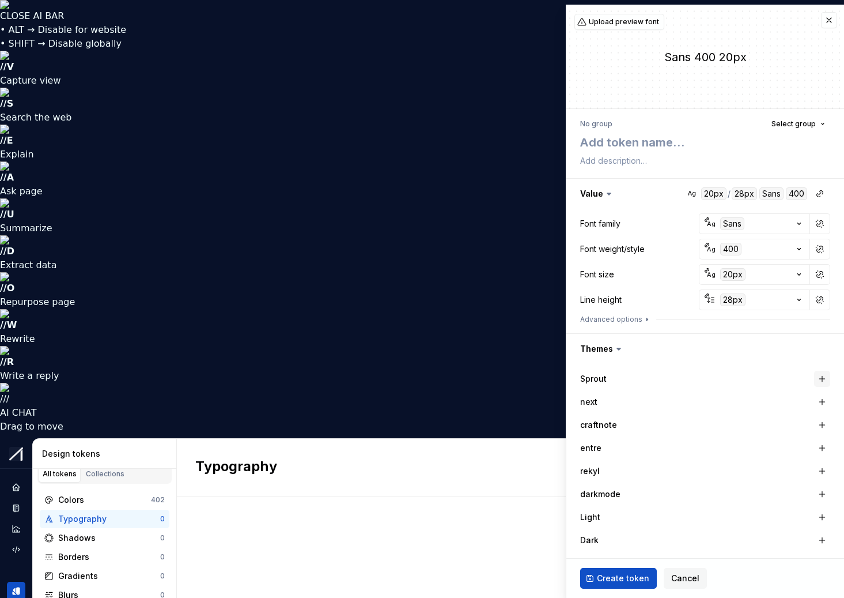
click at [817, 378] on button "button" at bounding box center [822, 379] width 16 height 16
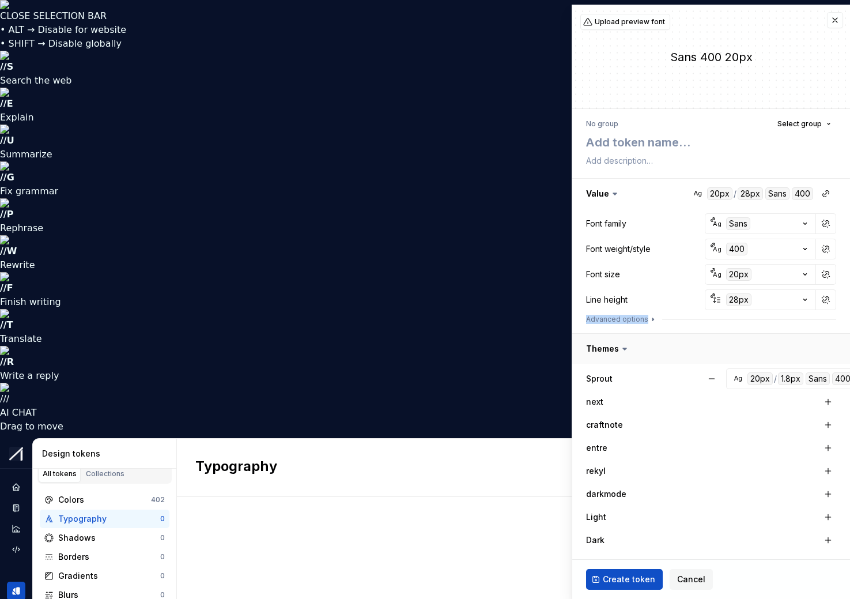
drag, startPoint x: 572, startPoint y: 323, endPoint x: 757, endPoint y: 344, distance: 186.2
click at [756, 344] on div "**********" at bounding box center [711, 481] width 250 height 606
click at [615, 142] on textarea at bounding box center [709, 142] width 250 height 21
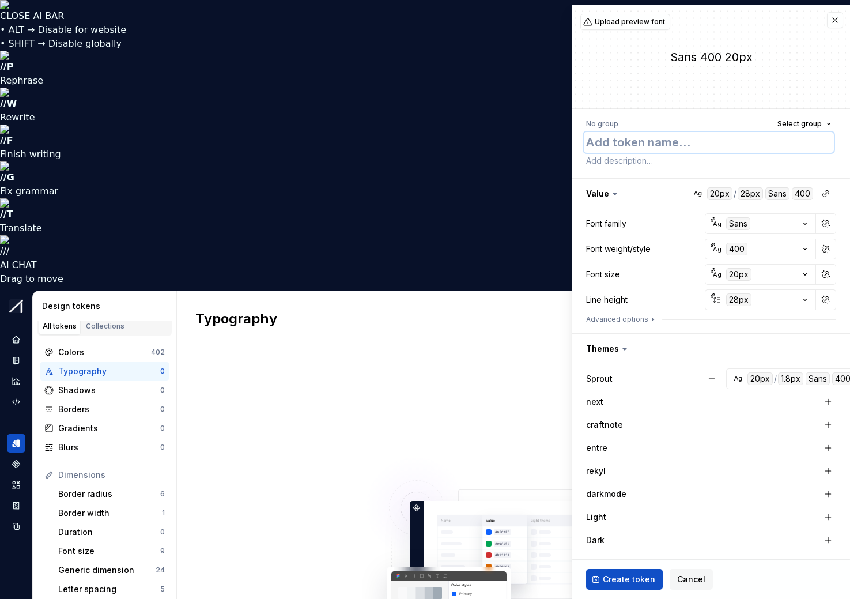
type textarea "*"
type textarea "B"
type textarea "*"
type textarea "Bo"
type textarea "*"
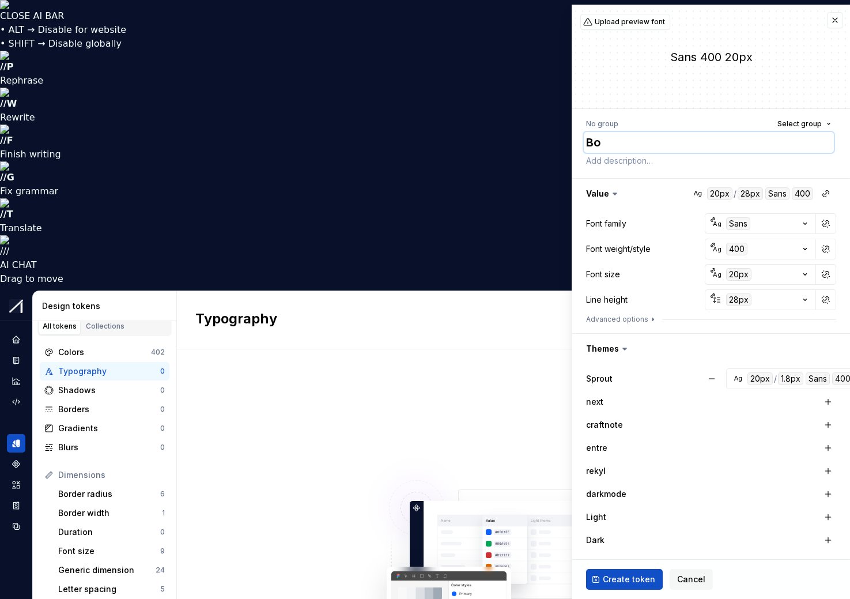
type textarea "Bod"
type textarea "*"
type textarea "Body"
type textarea "*"
type textarea "Body"
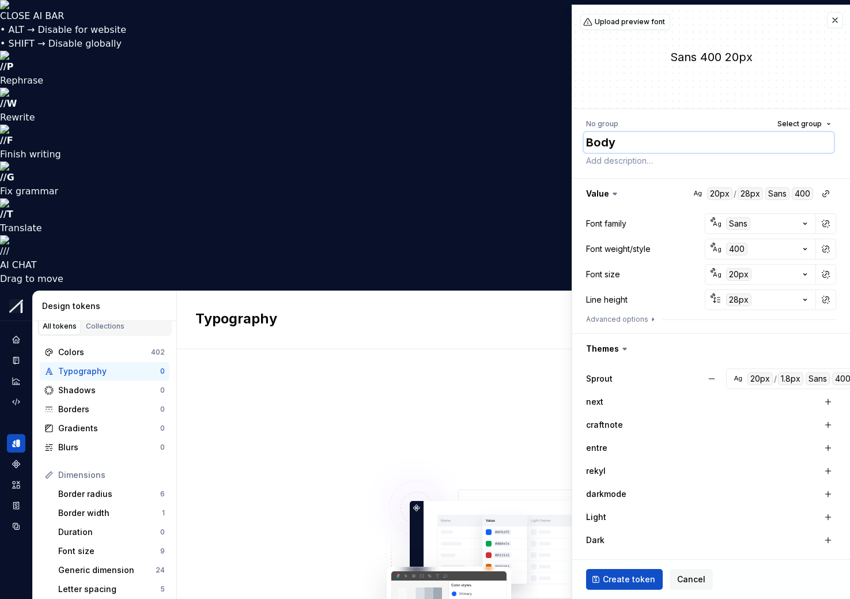
type textarea "*"
type textarea "Body L"
type textarea "*"
type textarea "Body La"
type textarea "*"
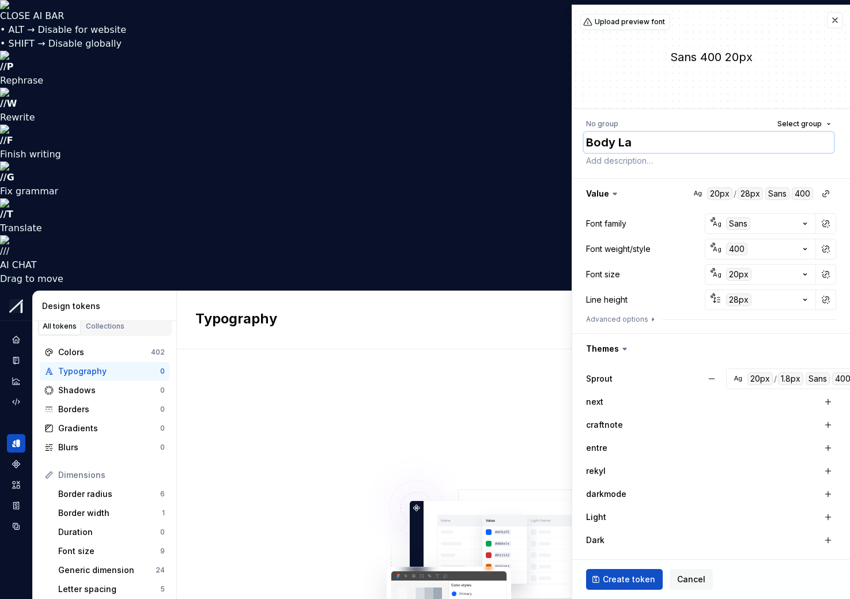
type textarea "Body Lar"
type textarea "*"
type textarea "Body Large"
type textarea "*"
type textarea "Body Large"
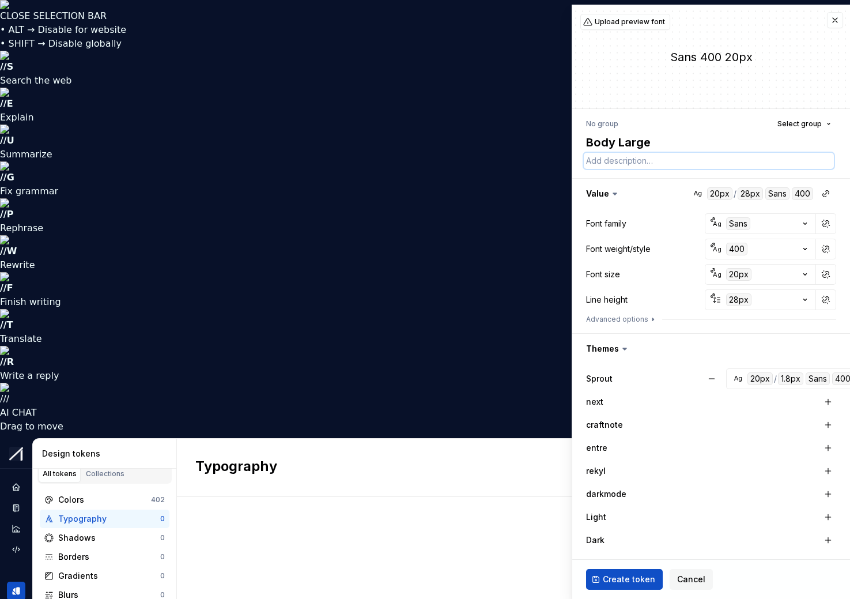
click at [611, 161] on textarea at bounding box center [709, 161] width 250 height 16
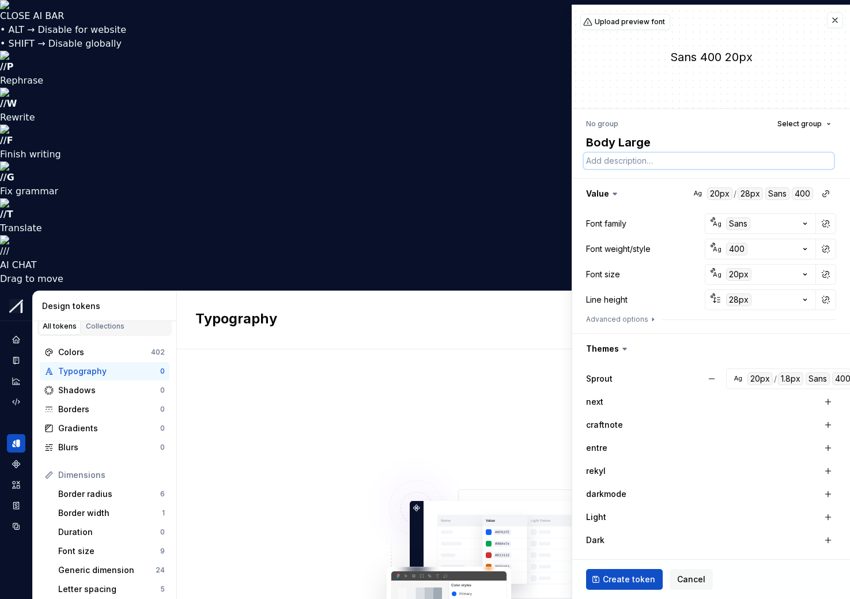
paste textarea "Font weight: Regular Usual body text"
type textarea "*"
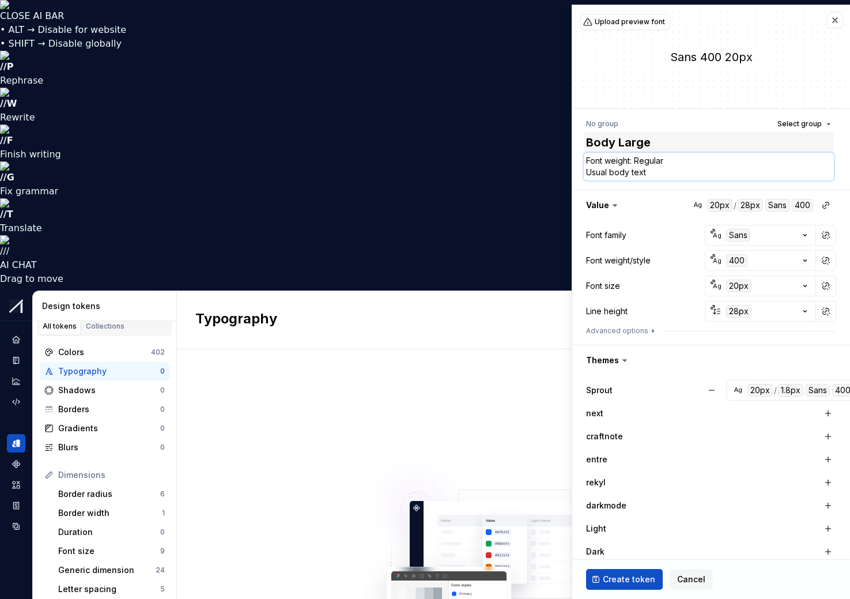
type textarea "Font weight: Regular Usual body text"
click at [786, 146] on textarea "Body Large" at bounding box center [709, 142] width 250 height 21
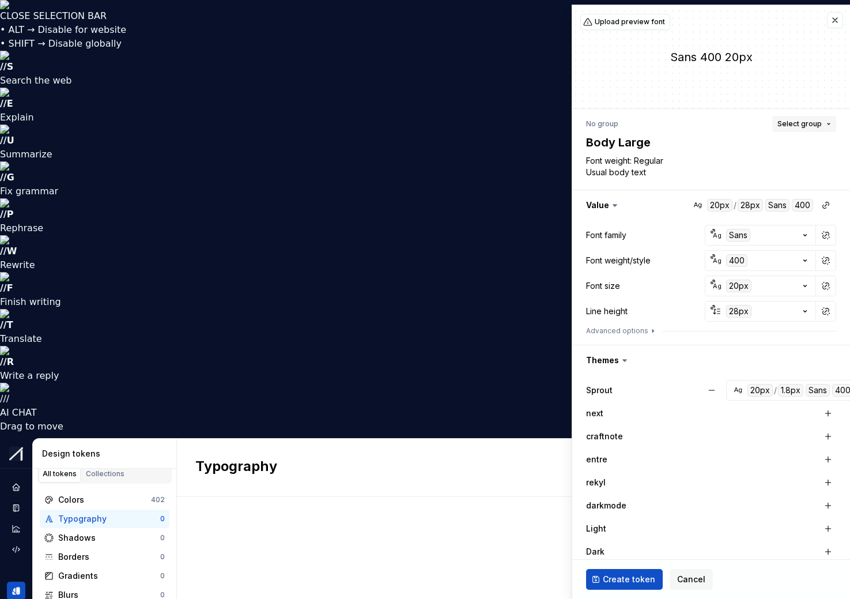
click at [820, 126] on button "Select group" at bounding box center [804, 124] width 64 height 16
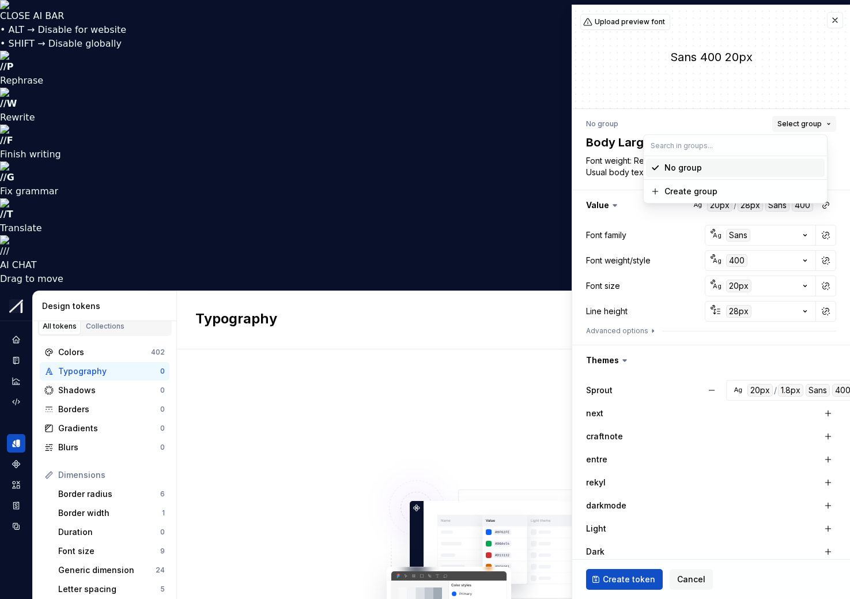
click at [817, 125] on button "Select group" at bounding box center [804, 124] width 64 height 16
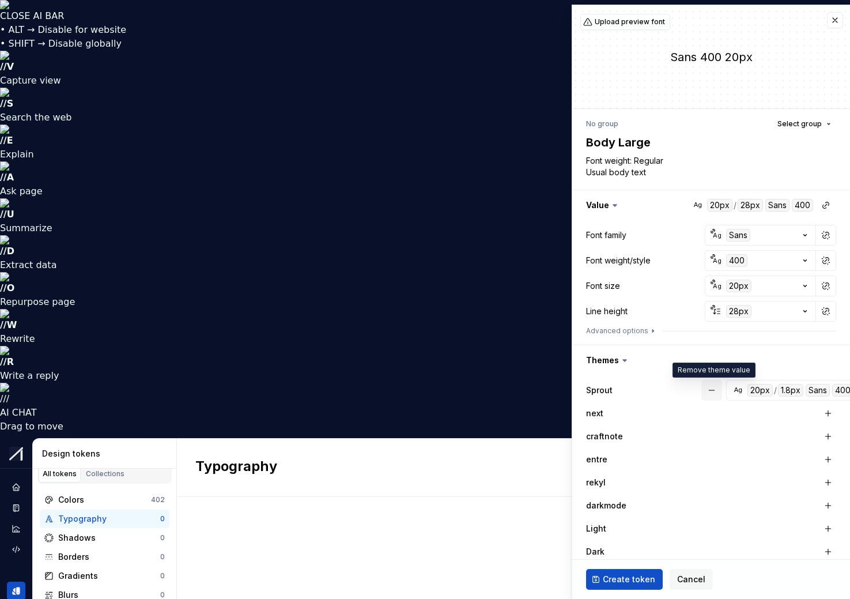
click at [715, 389] on button "button" at bounding box center [711, 390] width 21 height 21
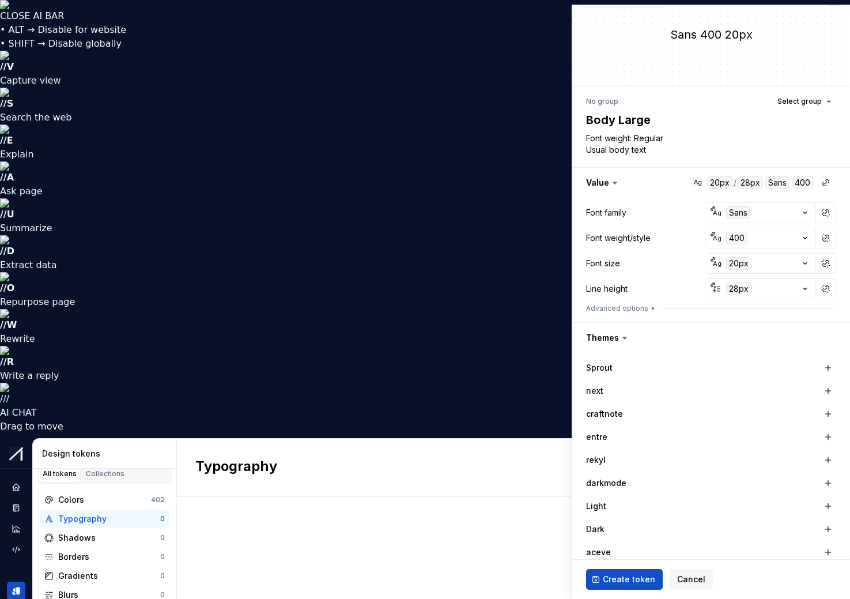
scroll to position [14, 0]
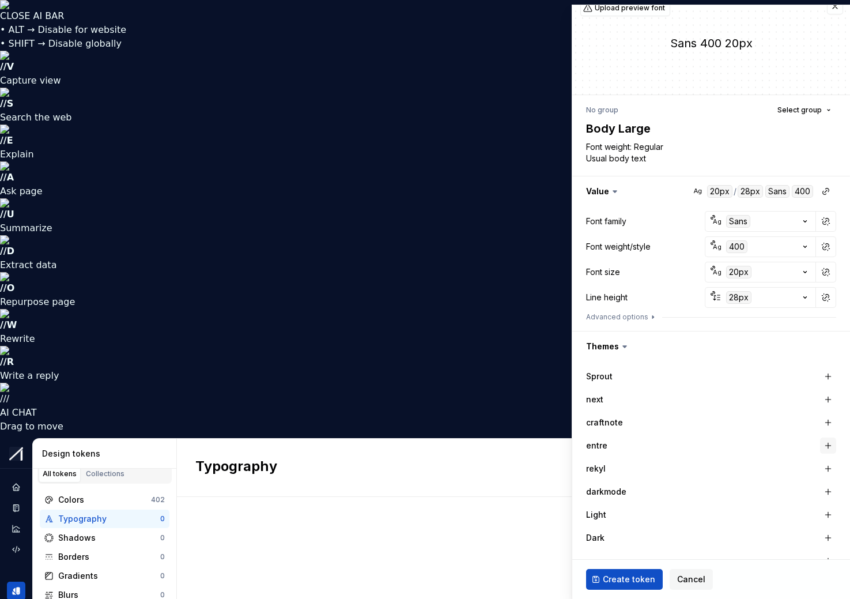
click at [822, 444] on button "button" at bounding box center [828, 445] width 16 height 16
click at [822, 370] on button "button" at bounding box center [828, 376] width 16 height 16
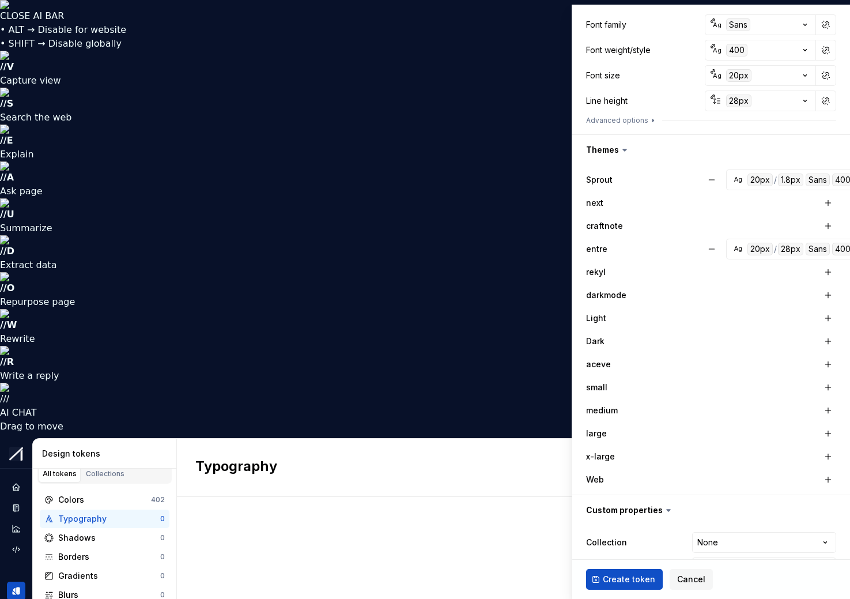
scroll to position [244, 0]
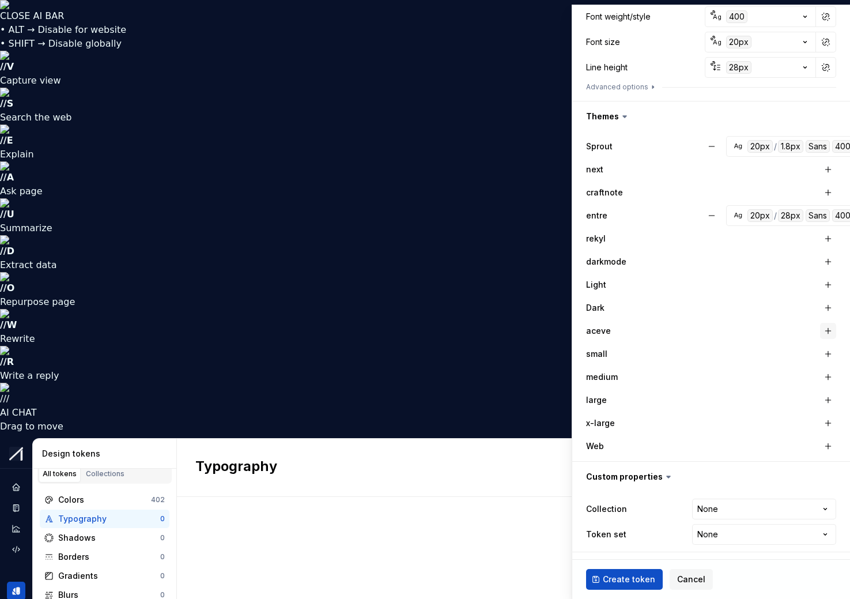
click at [820, 328] on button "button" at bounding box center [828, 331] width 16 height 16
click at [712, 330] on button "button" at bounding box center [711, 330] width 21 height 21
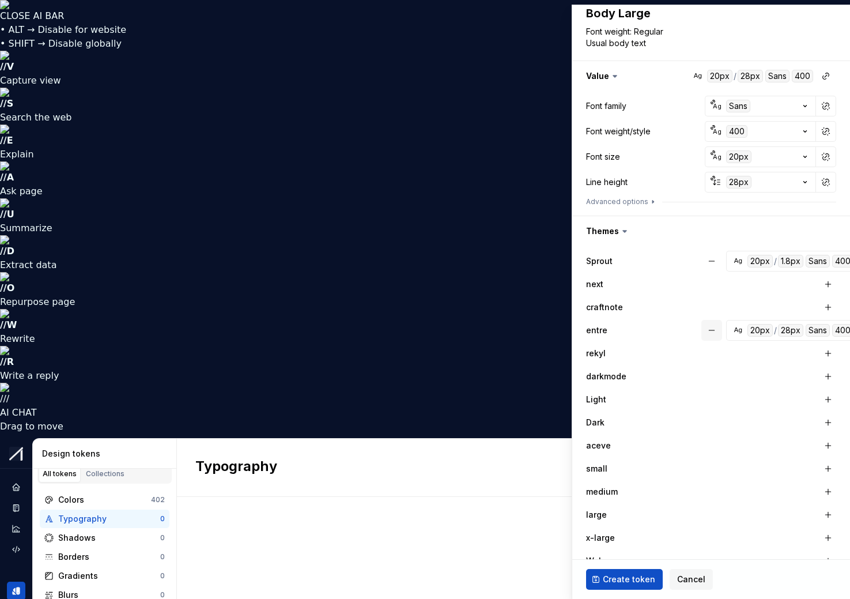
scroll to position [129, 0]
click at [820, 307] on button "button" at bounding box center [828, 308] width 16 height 16
click at [820, 281] on button "button" at bounding box center [828, 285] width 16 height 16
click at [708, 282] on button "button" at bounding box center [711, 284] width 21 height 21
click at [711, 307] on button "button" at bounding box center [711, 307] width 21 height 21
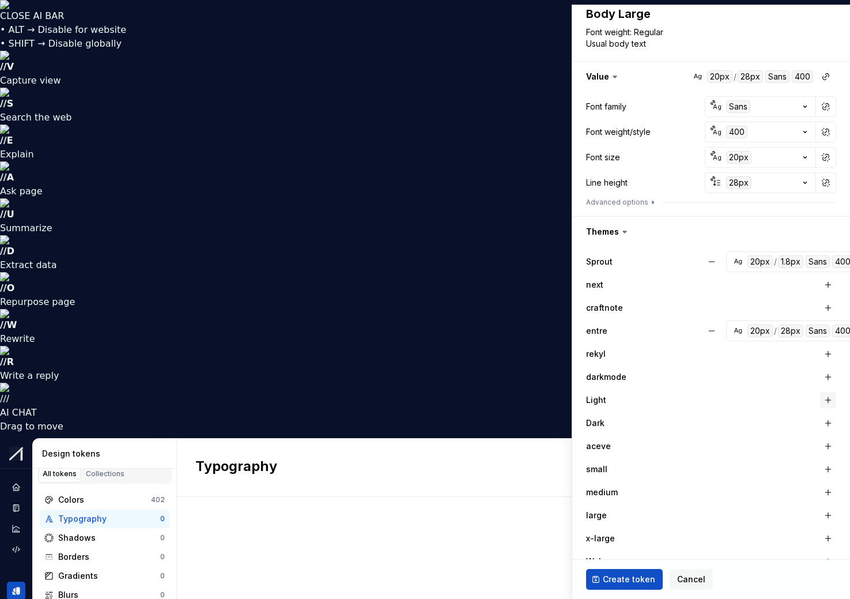
click at [820, 401] on button "button" at bounding box center [828, 400] width 16 height 16
click at [718, 400] on button "button" at bounding box center [711, 400] width 21 height 21
click at [790, 261] on div "1.8px" at bounding box center [790, 261] width 25 height 13
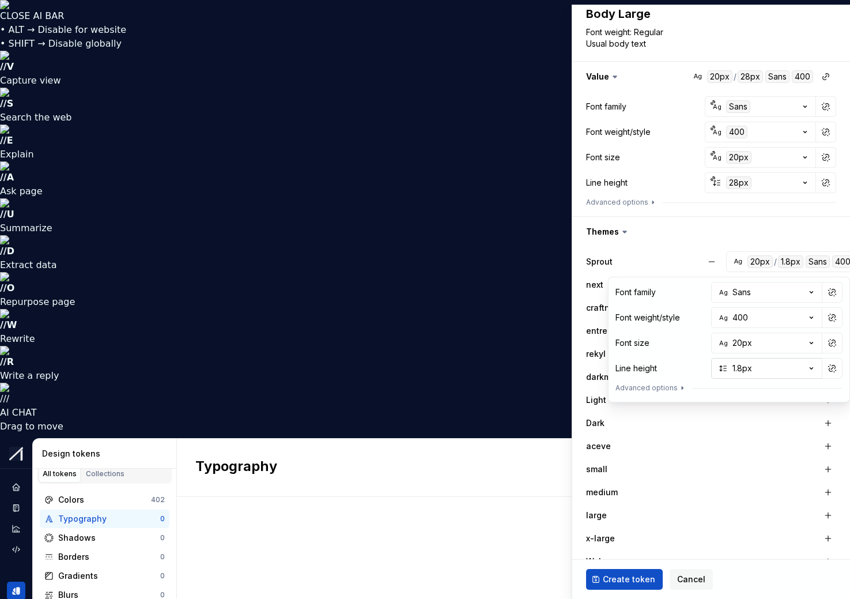
click at [811, 368] on icon "button" at bounding box center [811, 369] width 3 height 2
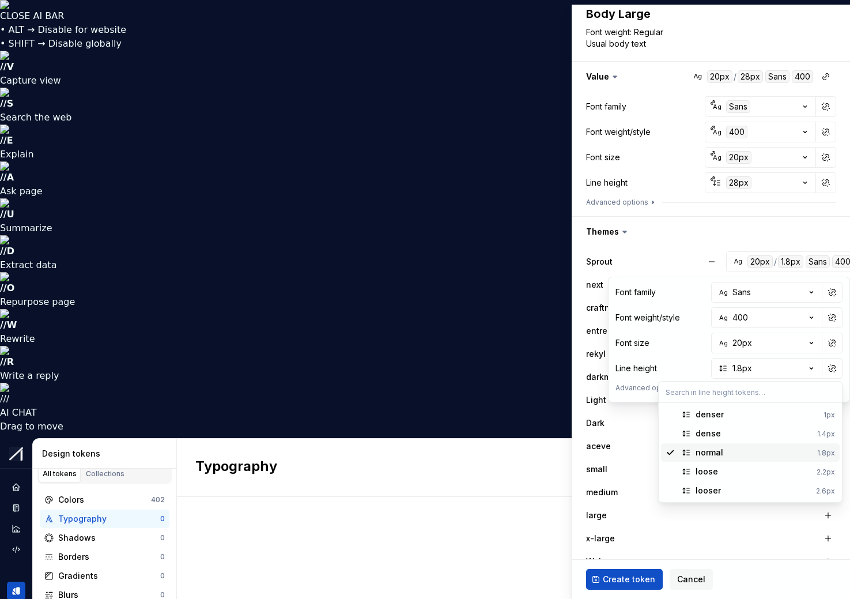
click at [719, 453] on div "normal" at bounding box center [710, 453] width 28 height 12
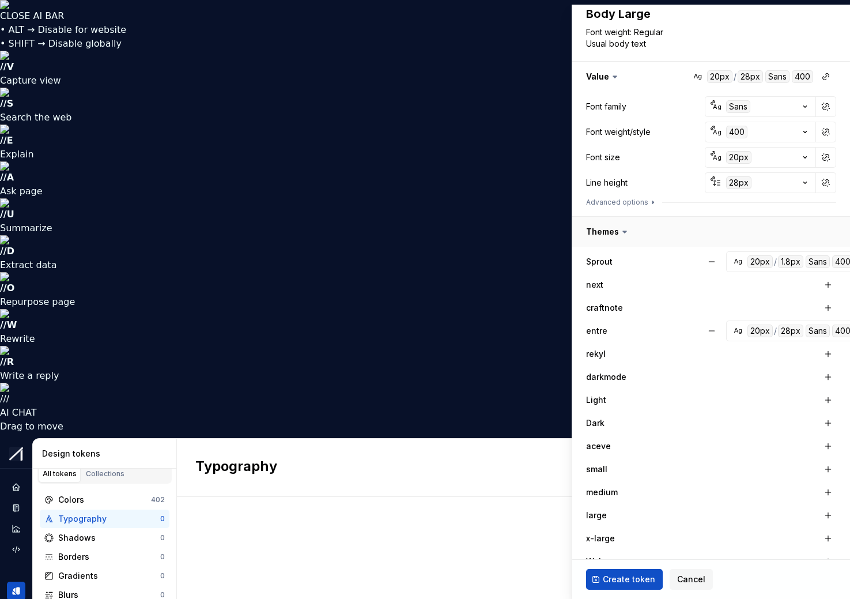
click at [695, 245] on button "button" at bounding box center [711, 232] width 278 height 30
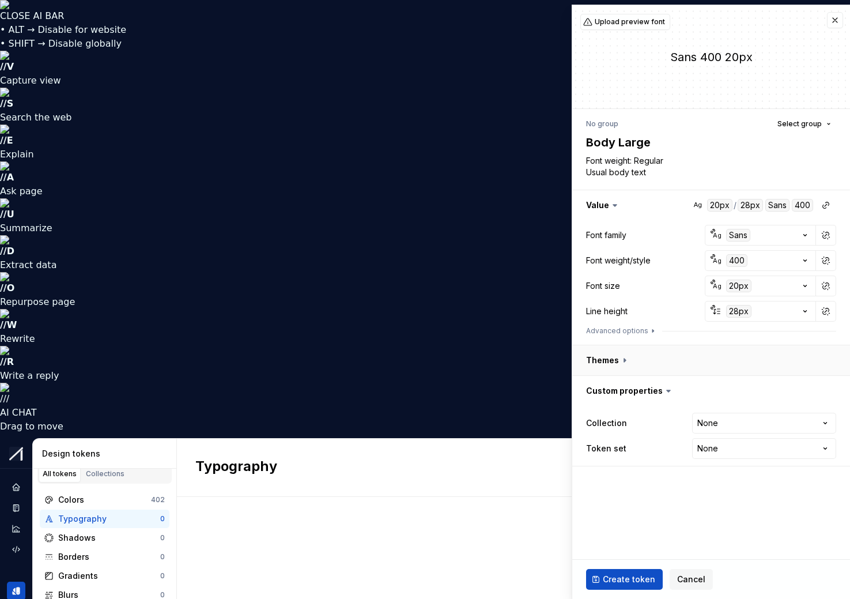
click at [609, 356] on button "button" at bounding box center [711, 360] width 278 height 30
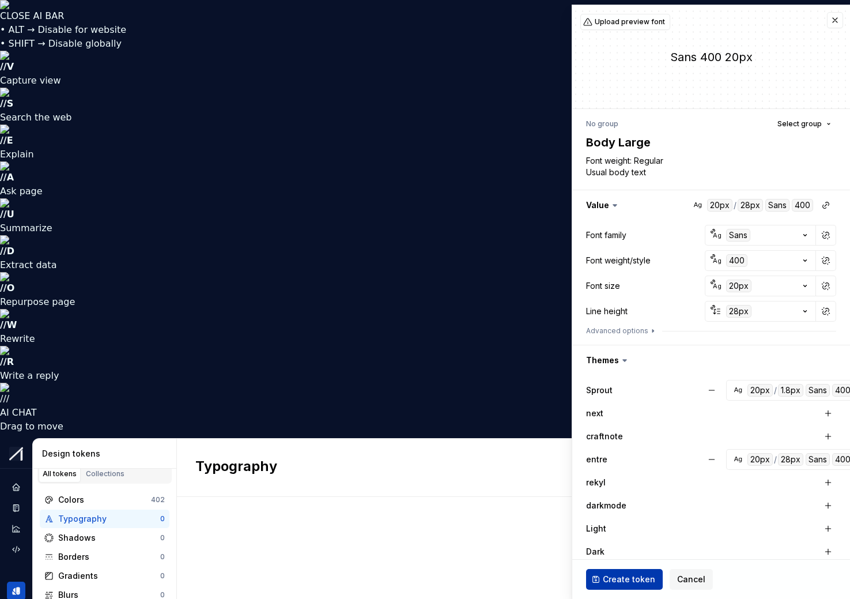
click at [629, 453] on span "Create token" at bounding box center [629, 579] width 52 height 12
type textarea "*"
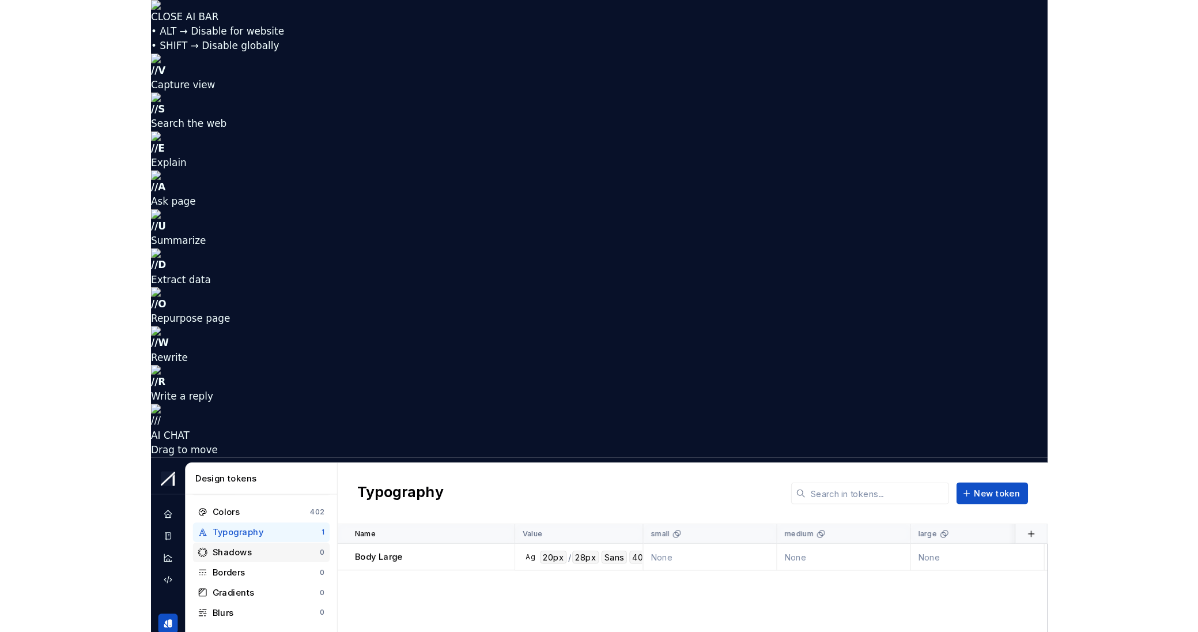
scroll to position [23, 0]
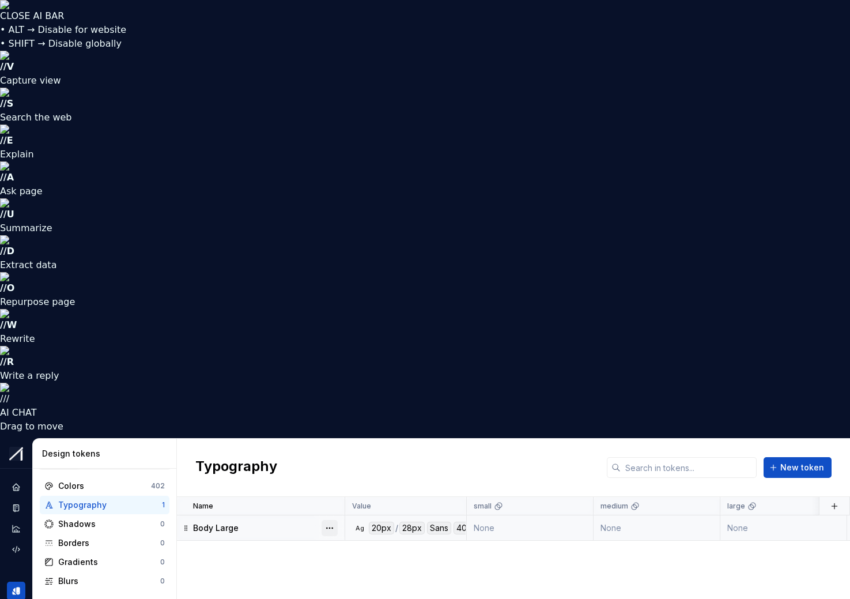
click at [333, 453] on button "button" at bounding box center [330, 528] width 16 height 16
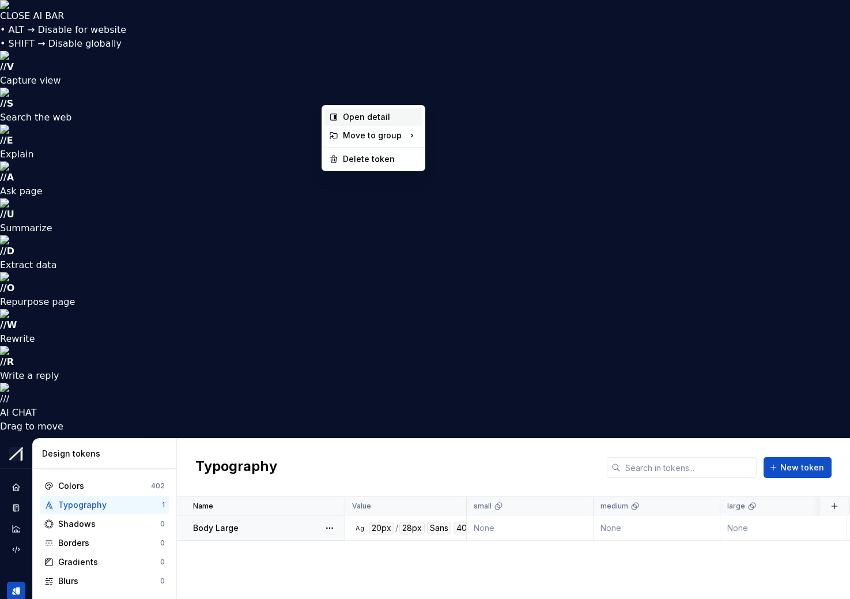
click at [361, 116] on div "Open detail" at bounding box center [380, 117] width 75 height 12
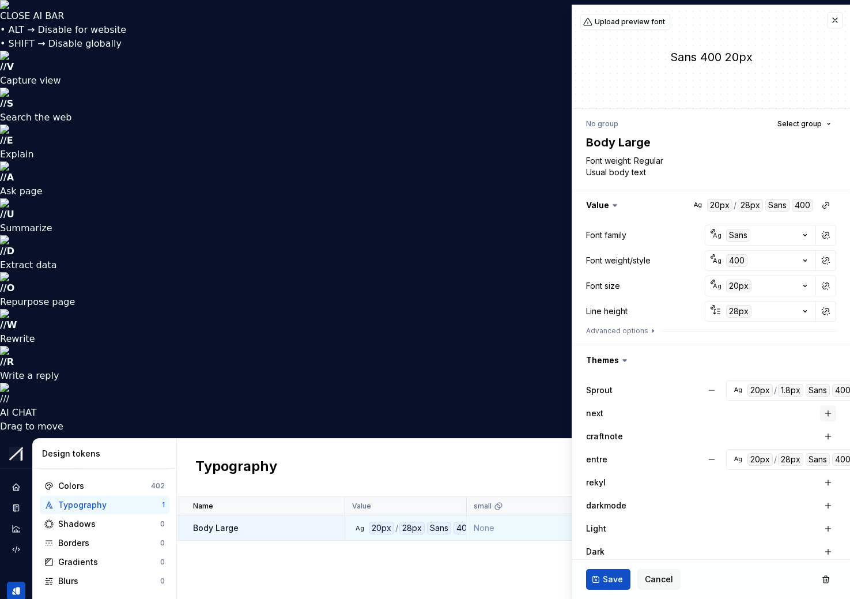
click at [820, 411] on button "button" at bounding box center [828, 413] width 16 height 16
click at [820, 436] on button "button" at bounding box center [828, 436] width 16 height 16
click at [711, 411] on button "button" at bounding box center [711, 413] width 21 height 21
click at [712, 433] on button "button" at bounding box center [711, 436] width 21 height 21
click at [657, 453] on span "Cancel" at bounding box center [659, 579] width 28 height 12
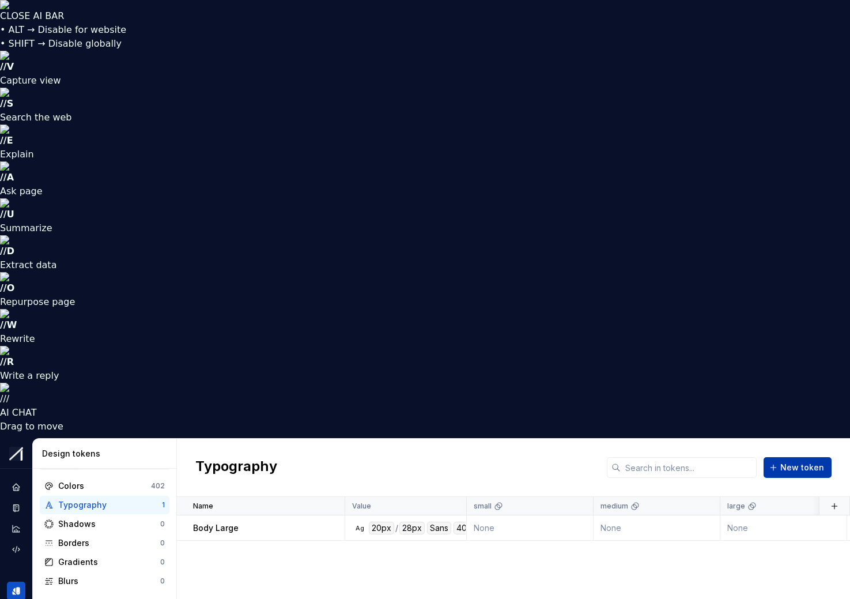
click at [818, 453] on span "New token" at bounding box center [802, 468] width 44 height 12
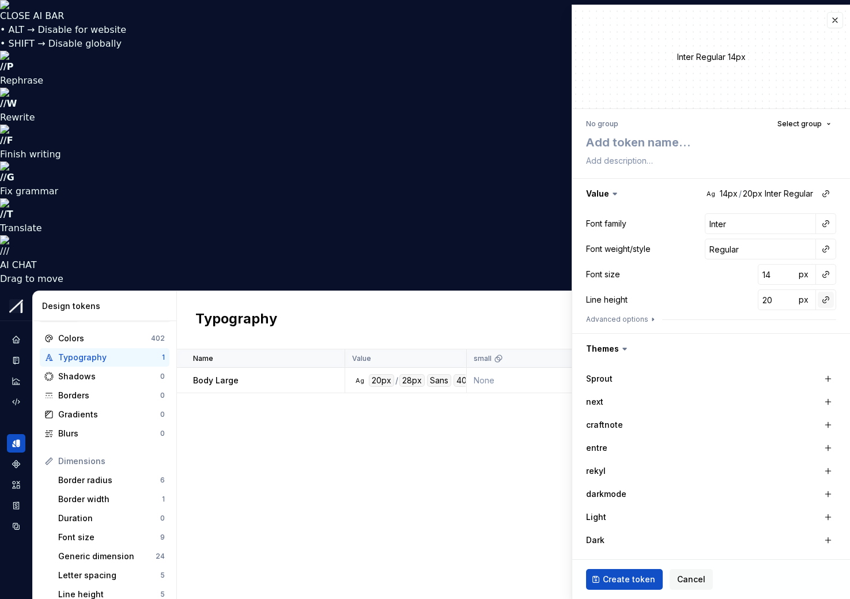
click at [818, 297] on button "button" at bounding box center [826, 300] width 16 height 16
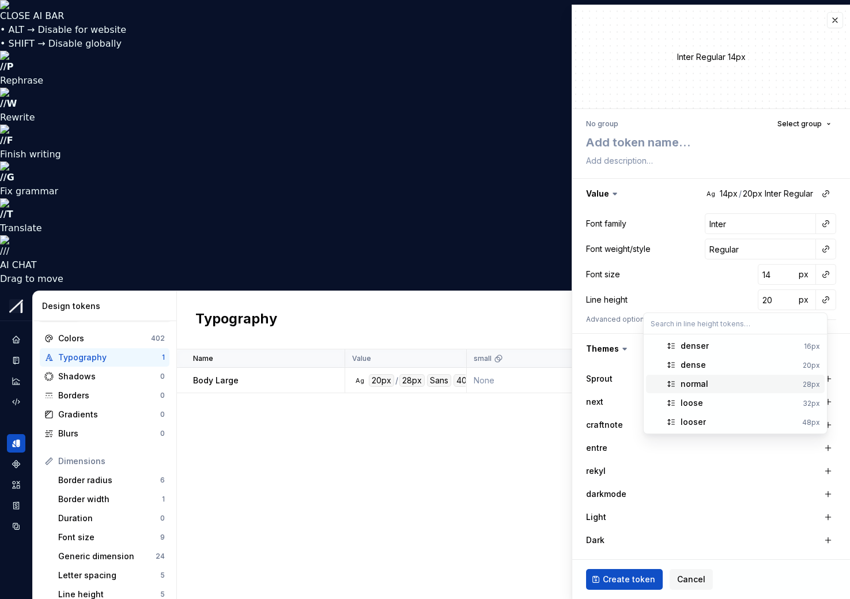
click at [626, 322] on html "CLOSE AI BAR • ALT → Disable for website • SHIFT → Disable globally // P Rephra…" at bounding box center [425, 299] width 850 height 599
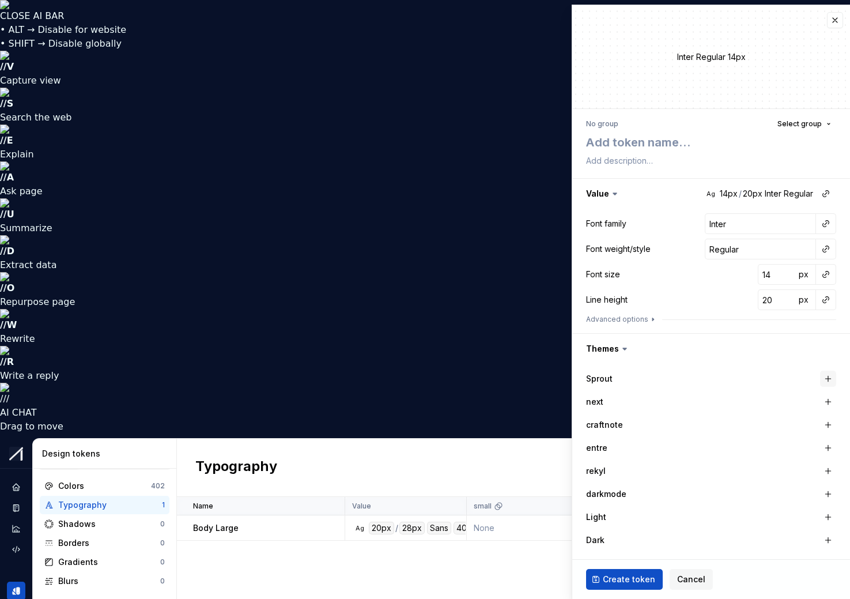
click at [821, 380] on button "button" at bounding box center [828, 379] width 16 height 16
click at [822, 299] on button "button" at bounding box center [826, 300] width 16 height 16
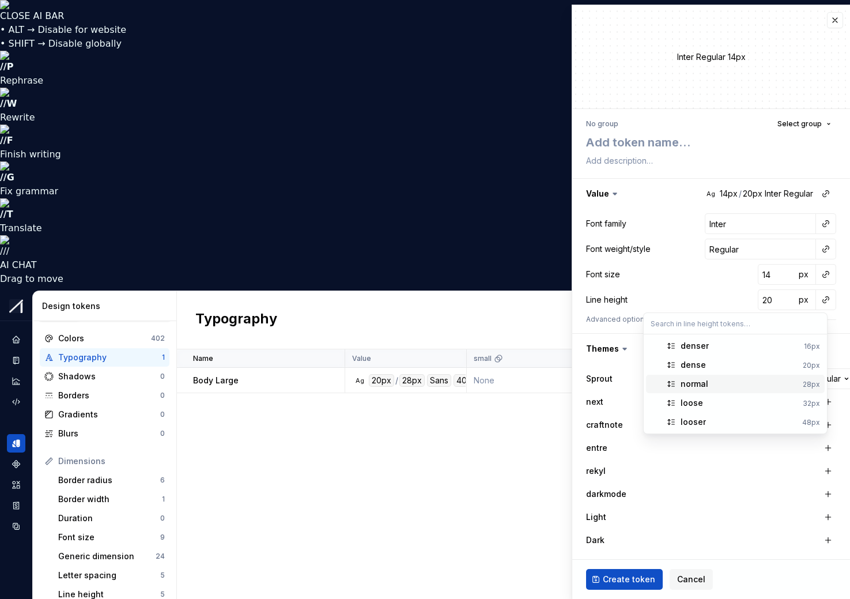
click at [694, 383] on div "normal" at bounding box center [695, 384] width 28 height 12
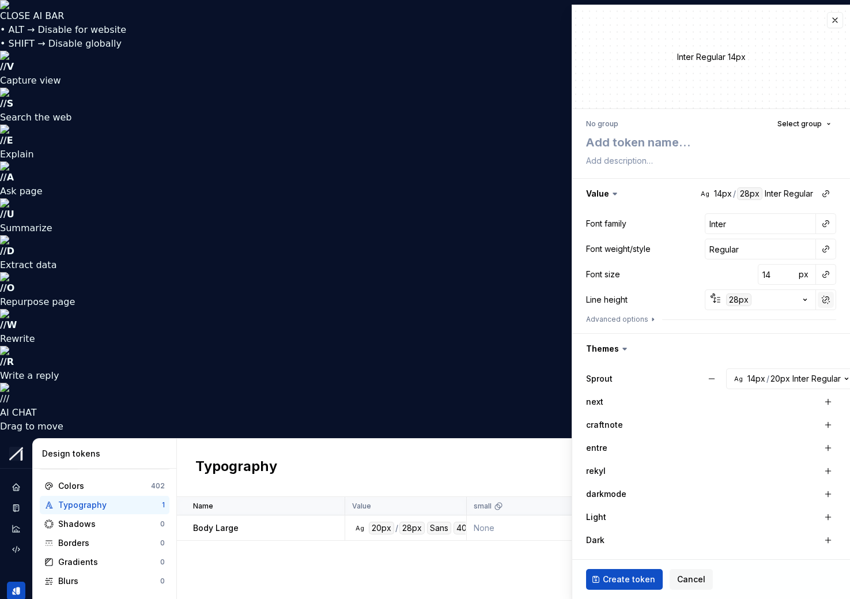
click at [818, 299] on button "button" at bounding box center [826, 300] width 16 height 16
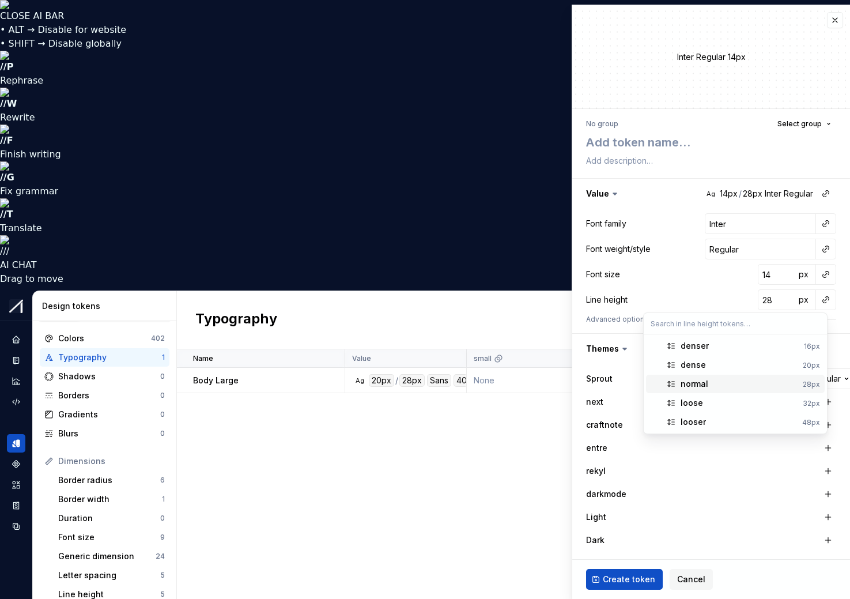
click at [707, 382] on div "normal" at bounding box center [695, 384] width 28 height 12
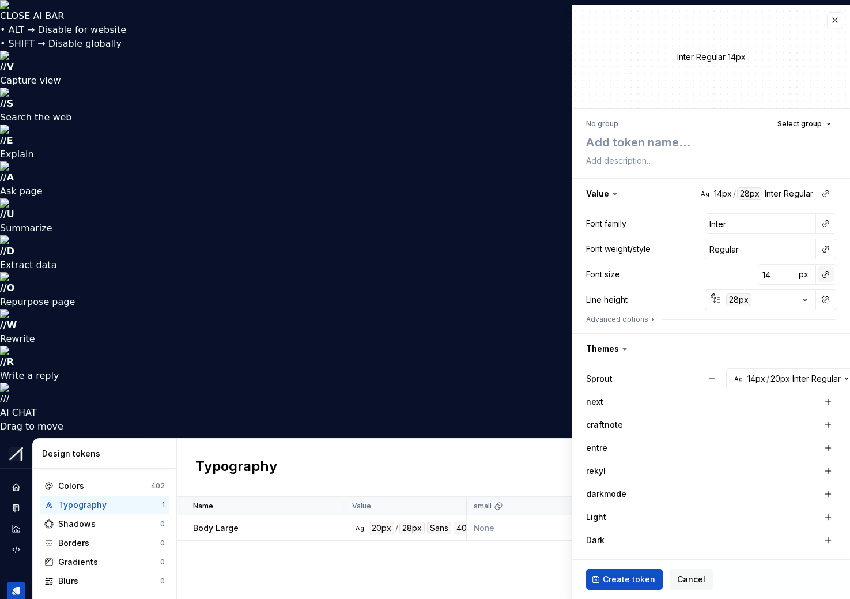
click at [818, 271] on button "button" at bounding box center [826, 274] width 16 height 16
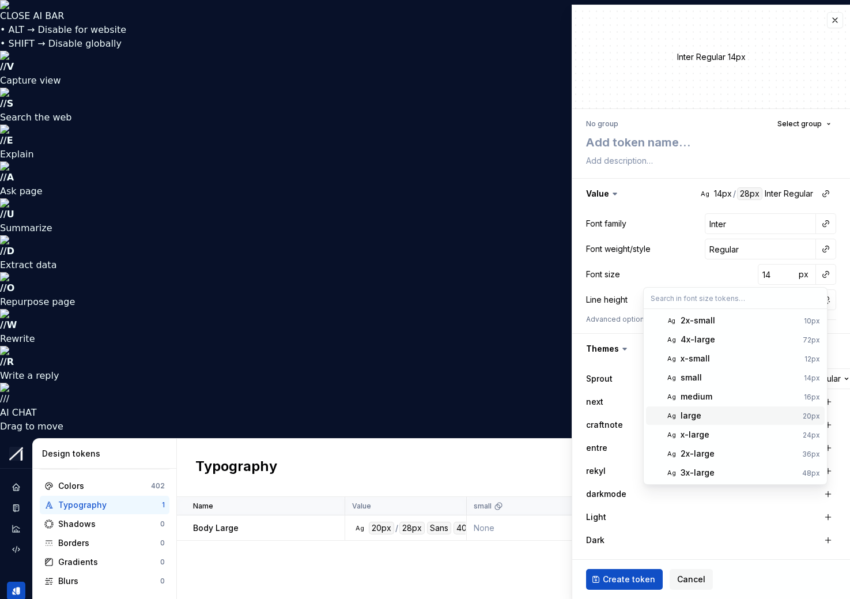
click at [690, 415] on div "large" at bounding box center [691, 416] width 21 height 12
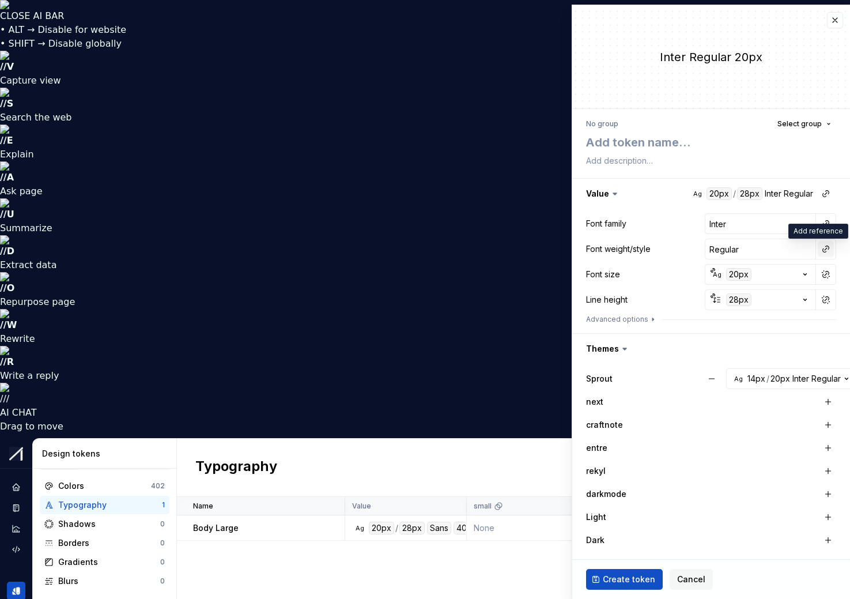
click at [818, 246] on button "button" at bounding box center [826, 249] width 16 height 16
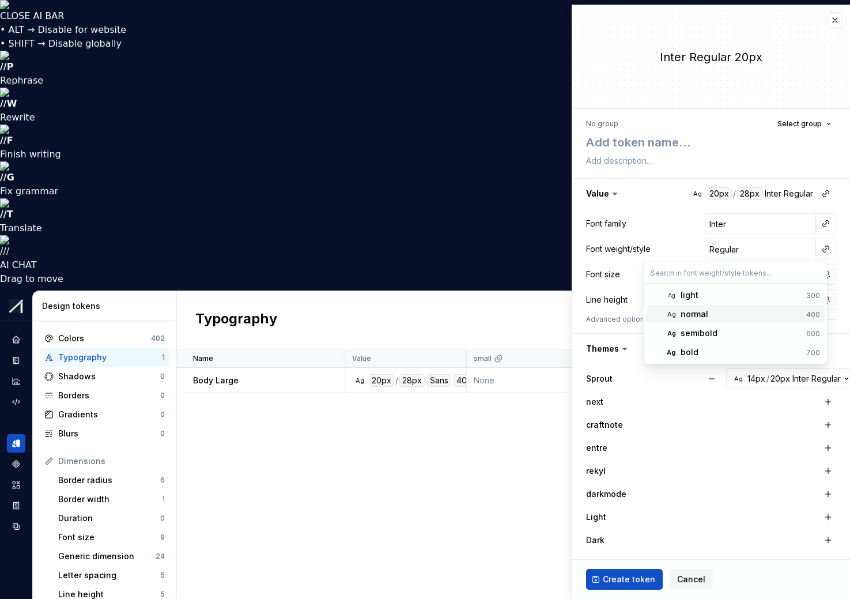
click at [705, 316] on div "normal" at bounding box center [695, 314] width 28 height 12
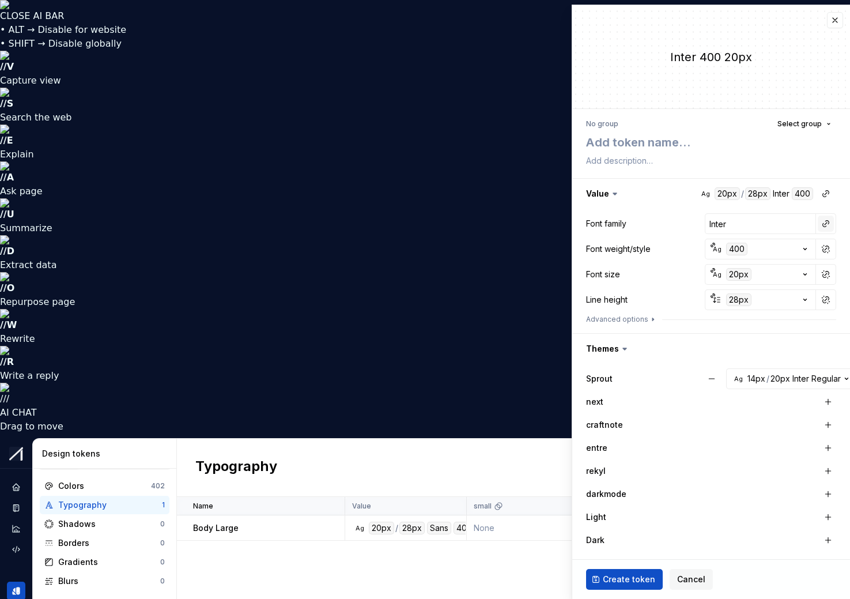
click at [818, 222] on button "button" at bounding box center [826, 224] width 16 height 16
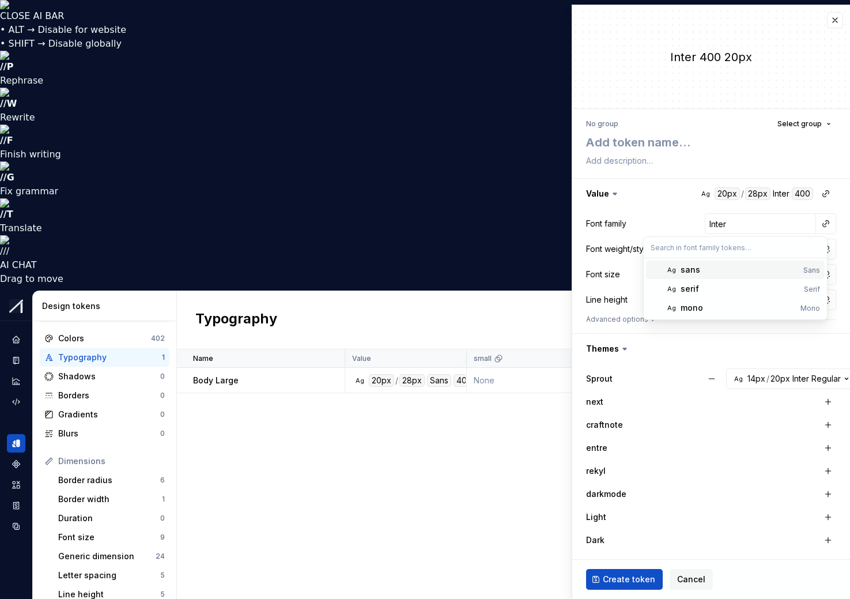
click at [686, 273] on div "sans" at bounding box center [691, 270] width 20 height 12
type textarea "*"
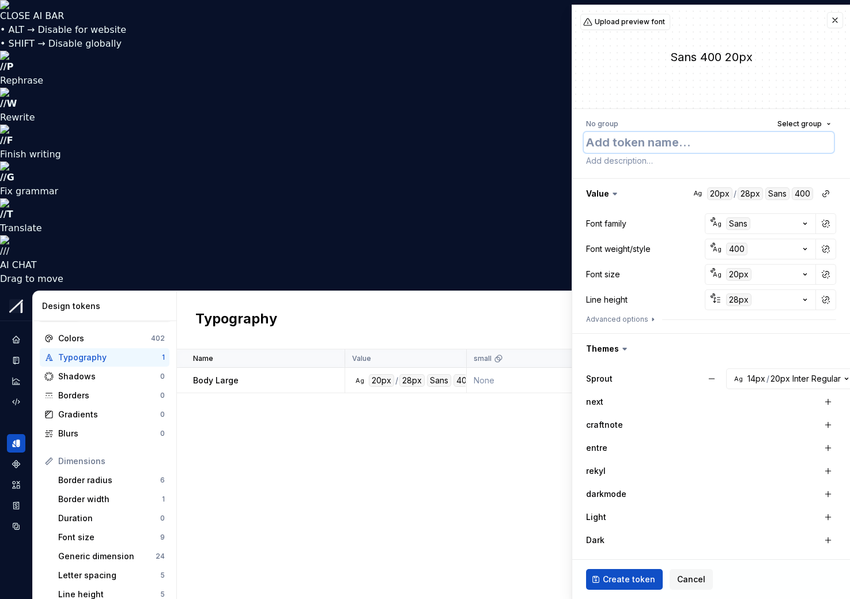
click at [654, 141] on textarea at bounding box center [709, 142] width 250 height 21
type textarea "'"
type textarea "*"
type textarea "'B"
type textarea "*"
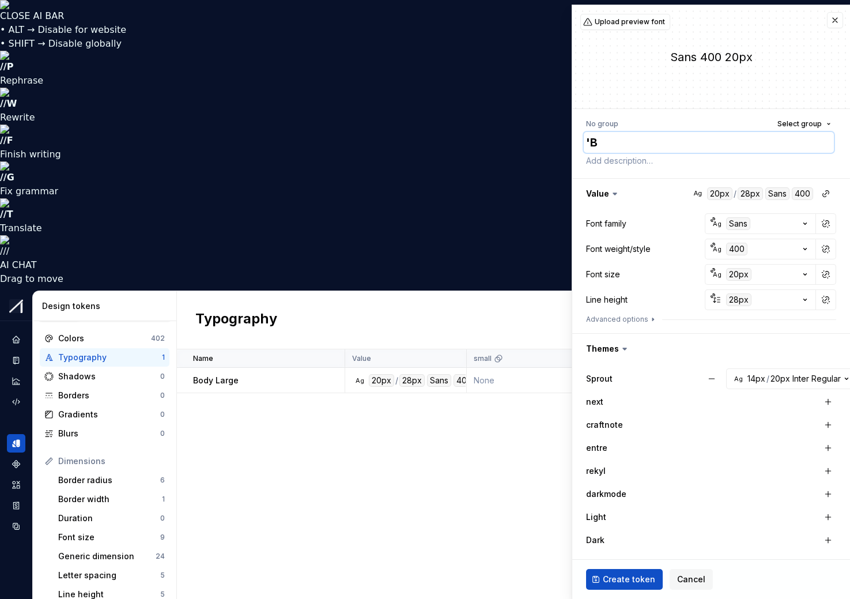
type textarea "'Bo"
type textarea "*"
type textarea "'Bod"
type textarea "*"
type textarea "'Body"
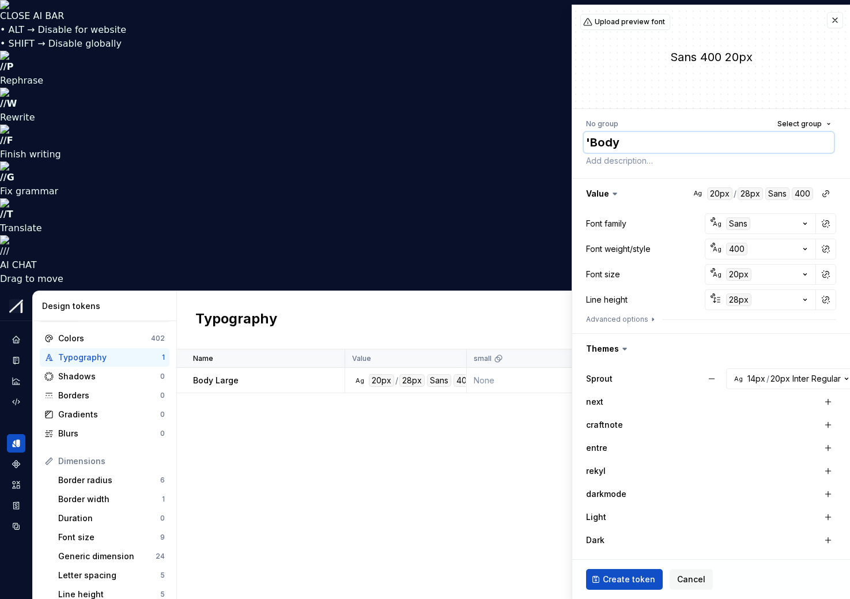
type textarea "*"
type textarea "'Bo"
type textarea "*"
type textarea "'B"
type textarea "*"
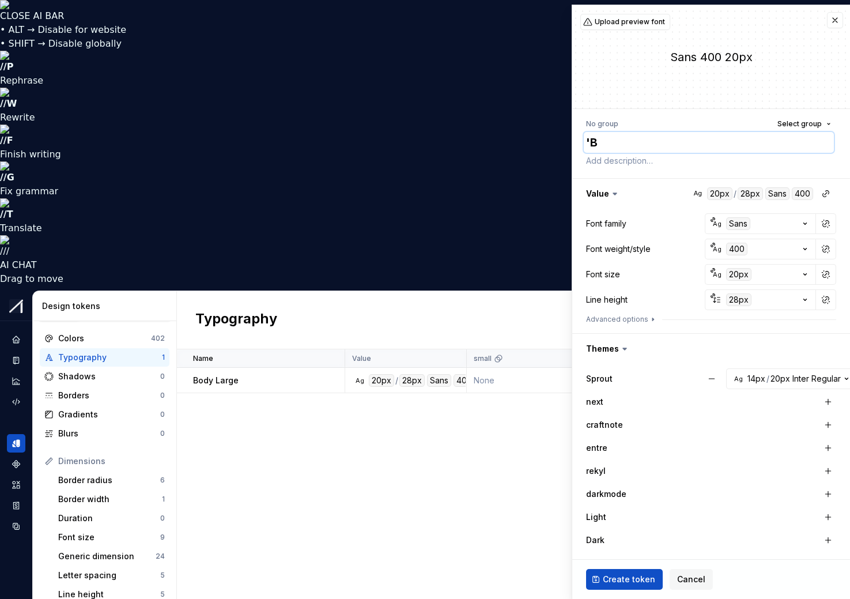
type textarea "'"
type textarea "*"
type textarea "B"
type textarea "*"
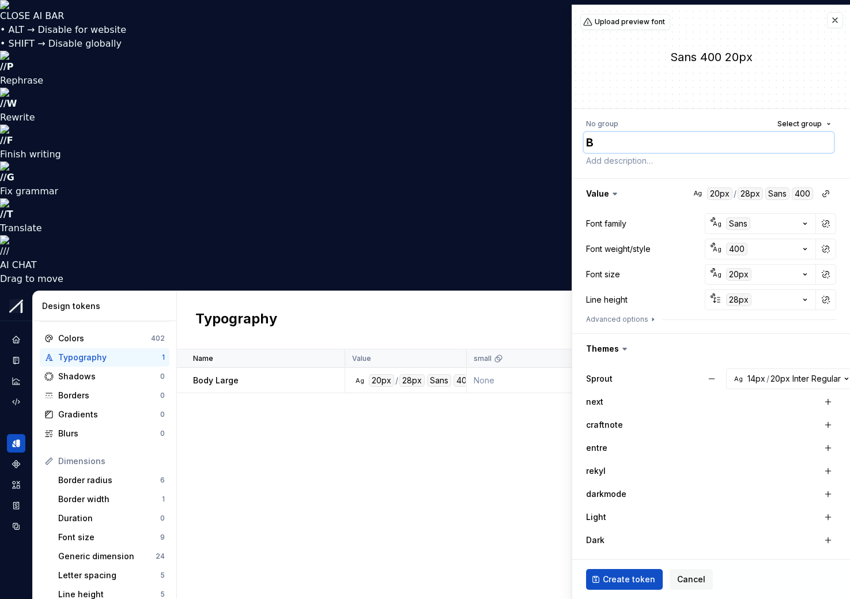
type textarea "Bo"
type textarea "*"
type textarea "Bod"
type textarea "*"
type textarea "Body"
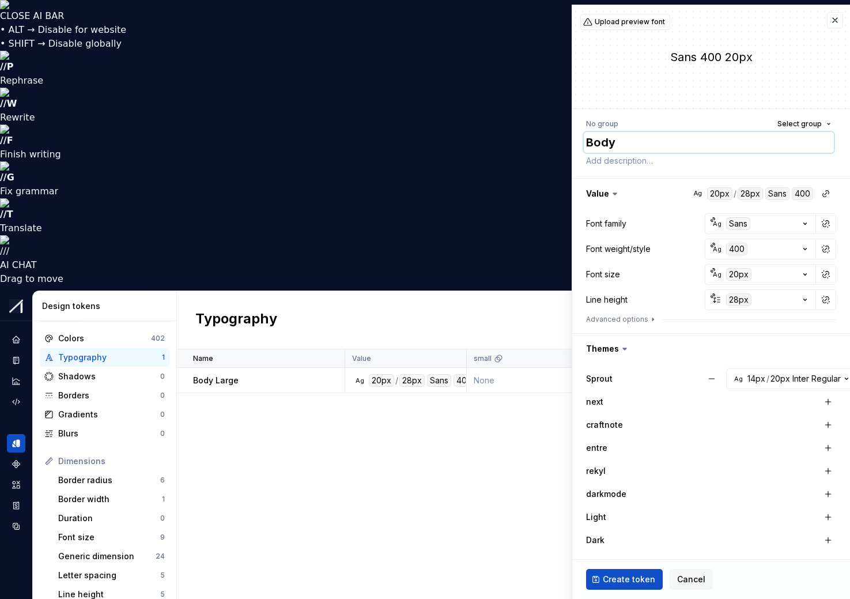
type textarea "*"
type textarea "Body M"
type textarea "*"
type textarea "Body Me"
type textarea "*"
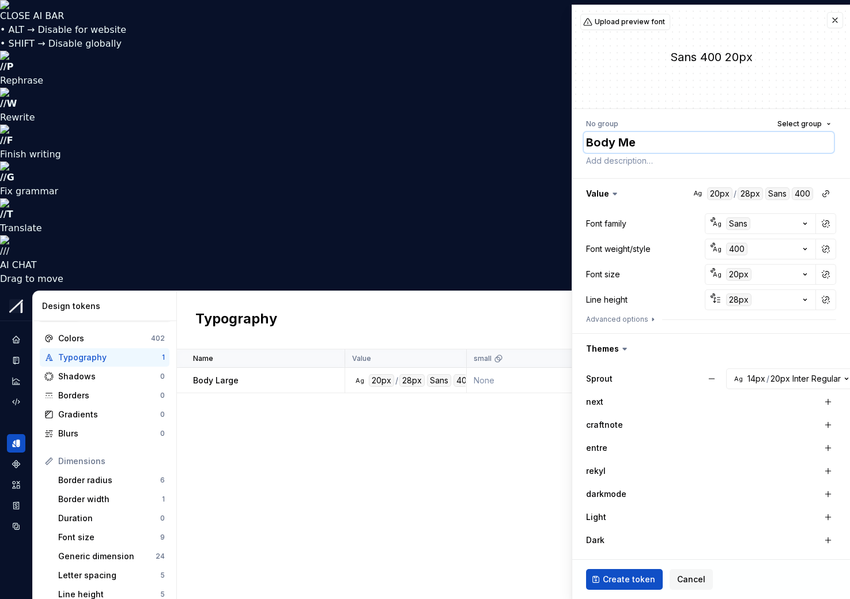
type textarea "Body Med"
type textarea "*"
type textarea "Body Medi"
type textarea "*"
type textarea "Body Mediu"
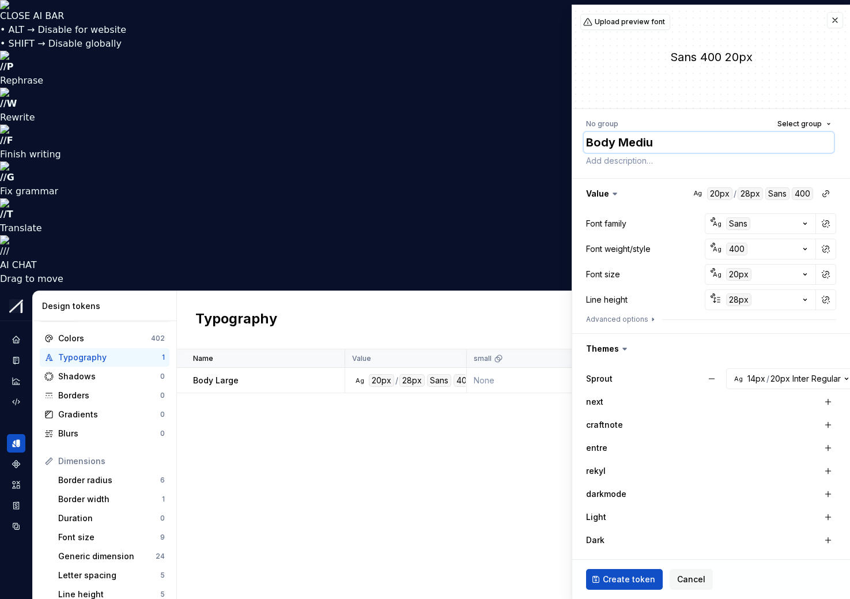
type textarea "*"
type textarea "Body Medium"
click at [799, 275] on icon "button" at bounding box center [805, 275] width 12 height 12
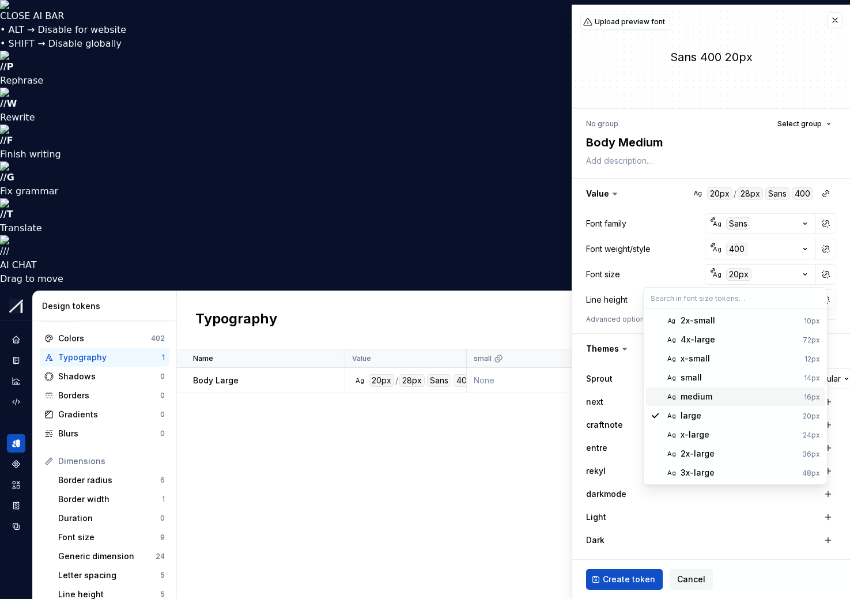
click at [694, 394] on div "medium" at bounding box center [697, 397] width 32 height 12
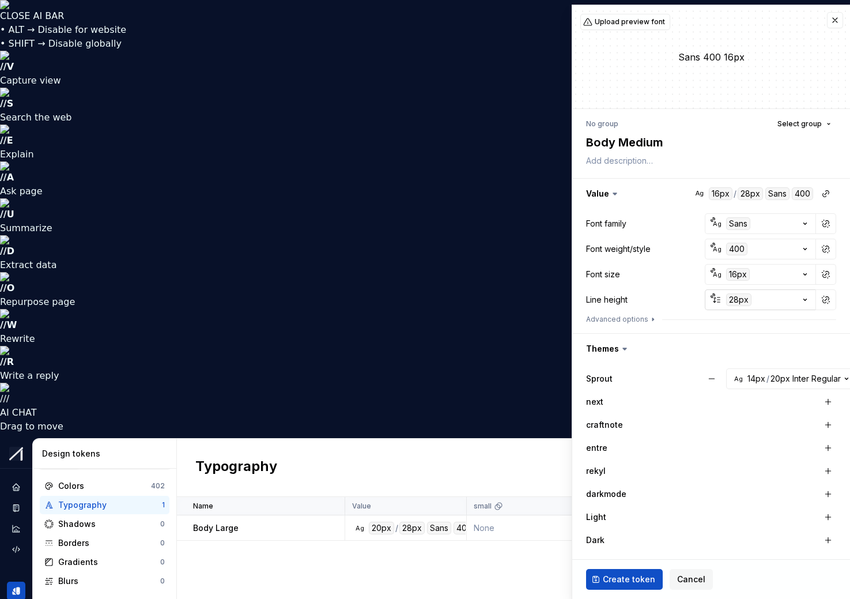
click at [804, 300] on icon "button" at bounding box center [805, 300] width 3 height 2
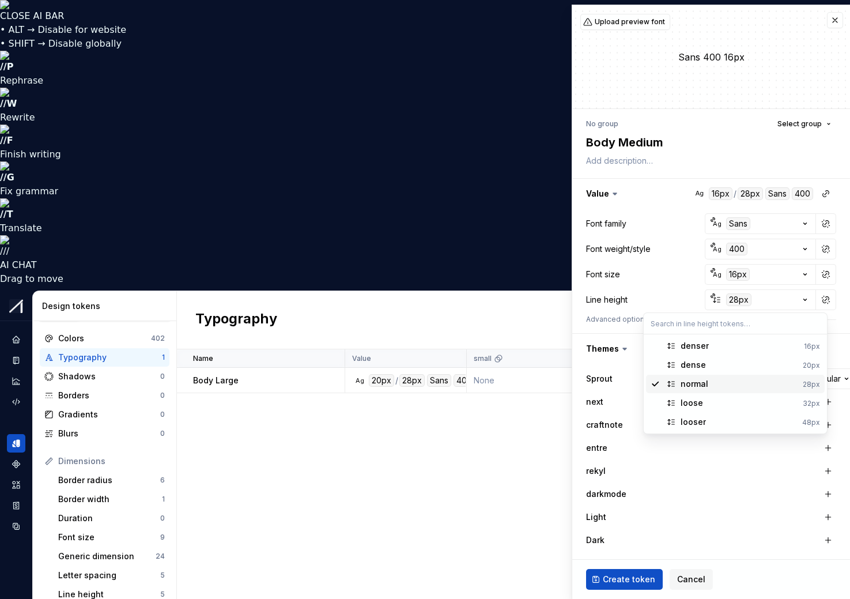
click at [701, 383] on div "normal" at bounding box center [695, 384] width 28 height 12
type textarea "*"
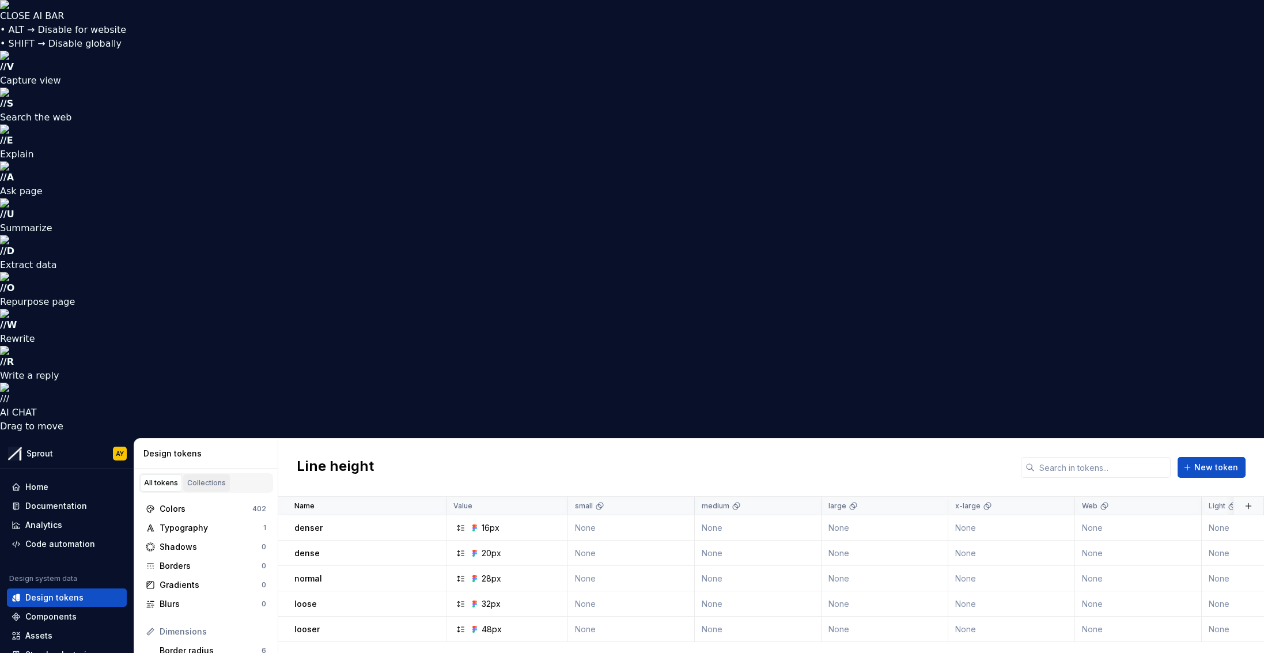
click at [209, 453] on div "Collections" at bounding box center [206, 482] width 39 height 9
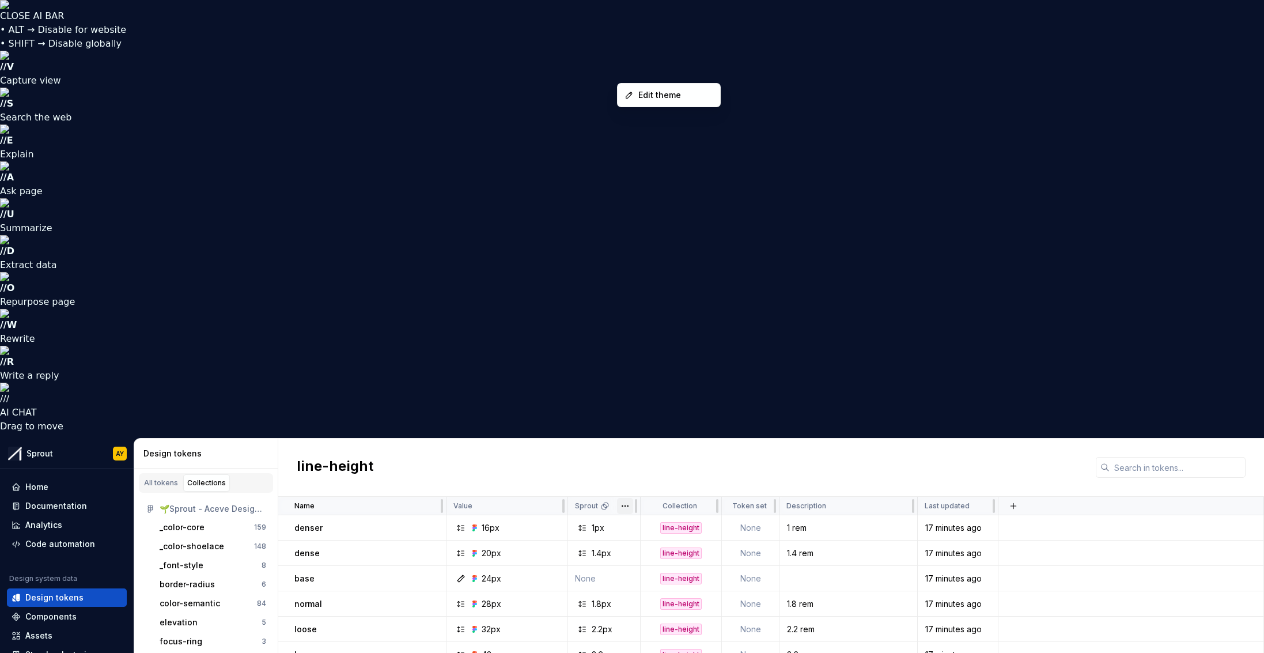
click at [629, 73] on html "CLOSE AI BAR • ALT → Disable for website • SHIFT → Disable globally // V Captur…" at bounding box center [632, 326] width 1264 height 653
click at [626, 74] on html "CLOSE AI BAR • ALT → Disable for website • SHIFT → Disable globally // V Captur…" at bounding box center [632, 326] width 1264 height 653
click at [461, 453] on icon at bounding box center [461, 578] width 7 height 7
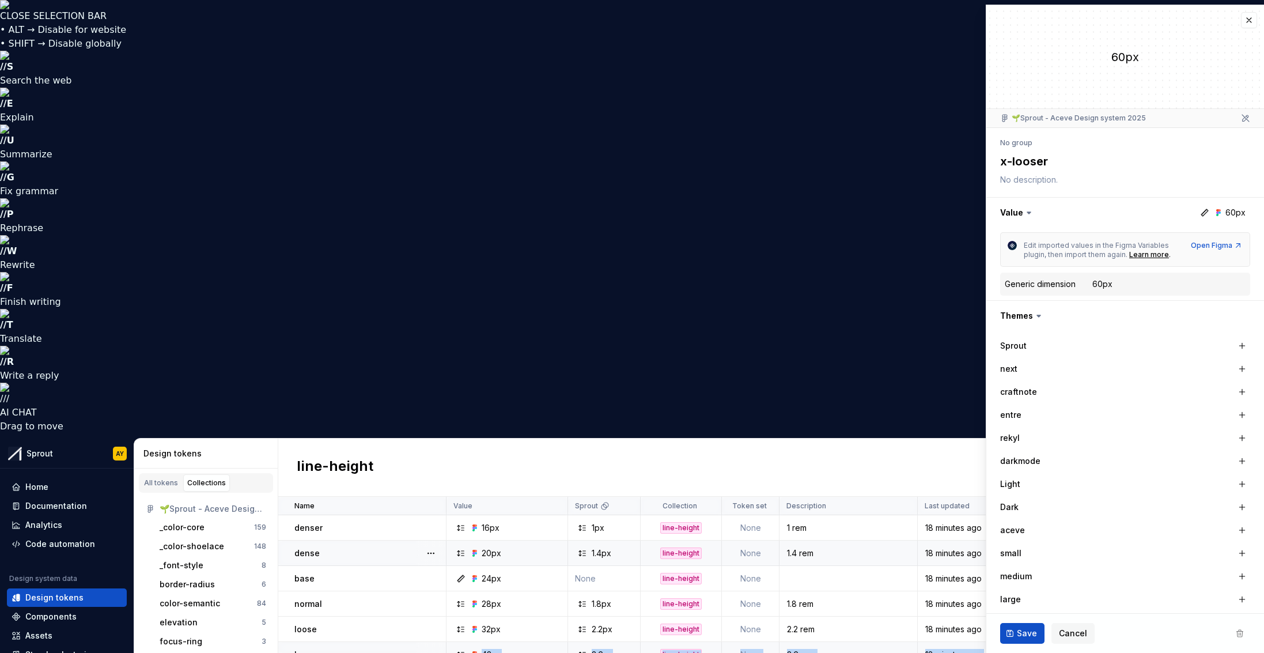
drag, startPoint x: 462, startPoint y: 242, endPoint x: 463, endPoint y: 224, distance: 17.9
click at [463, 453] on tbody "denser 16px 1px line-height None 1 rem 18 minutes ago dense 20px 1.4px line-hei…" at bounding box center [771, 604] width 986 height 178
drag, startPoint x: 459, startPoint y: 219, endPoint x: 477, endPoint y: 246, distance: 32.4
click at [460, 453] on icon at bounding box center [460, 654] width 9 height 9
type textarea "*"
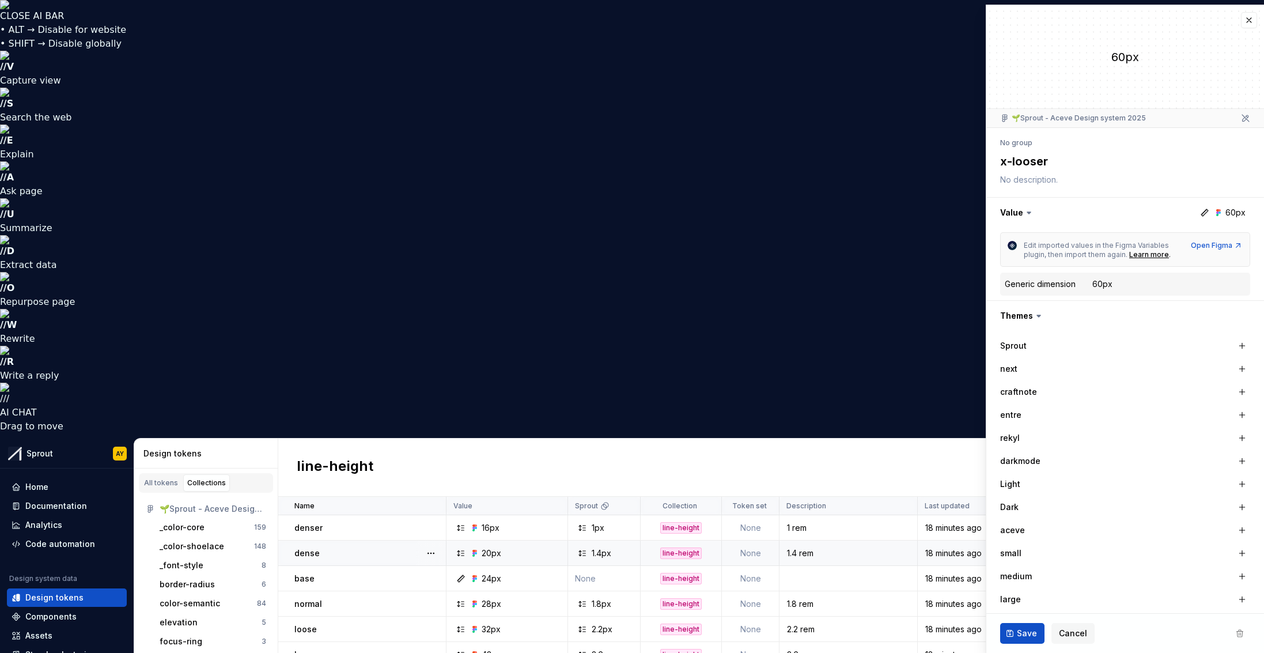
click at [972, 18] on button "button" at bounding box center [1249, 20] width 16 height 16
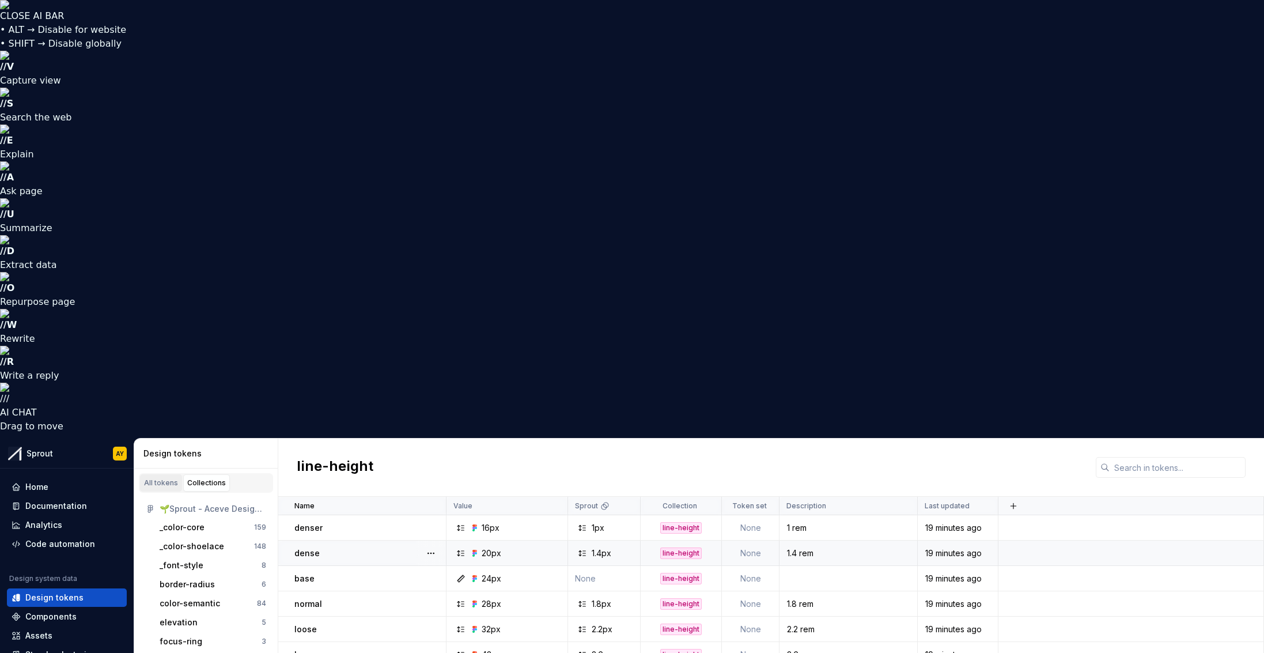
click at [160, 453] on div "All tokens" at bounding box center [161, 482] width 34 height 9
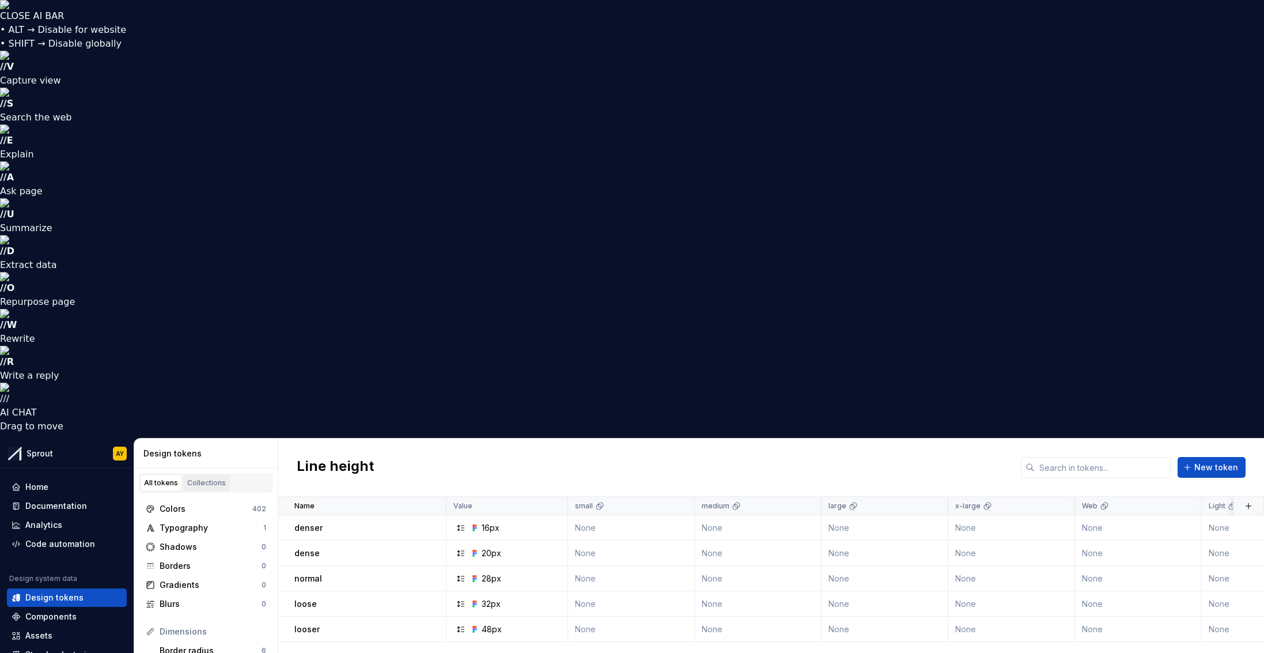
click at [190, 453] on div "Collections" at bounding box center [206, 482] width 39 height 9
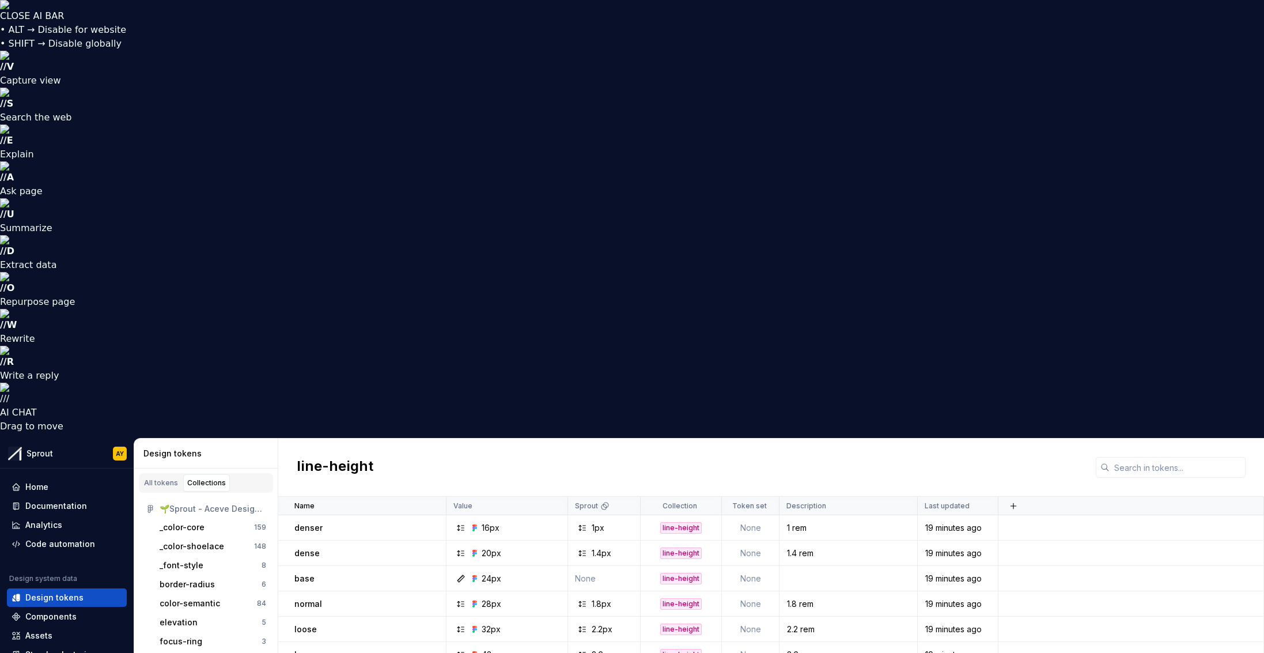
click at [158, 453] on div "All tokens" at bounding box center [161, 482] width 34 height 9
